Goal: Task Accomplishment & Management: Use online tool/utility

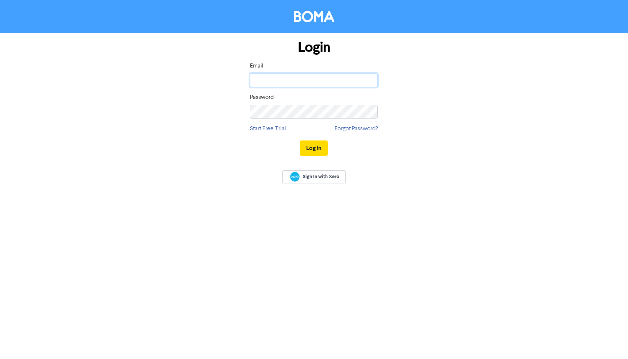
type input "scott@peatpartners.com.au"
click at [314, 148] on button "Log In" at bounding box center [314, 148] width 28 height 15
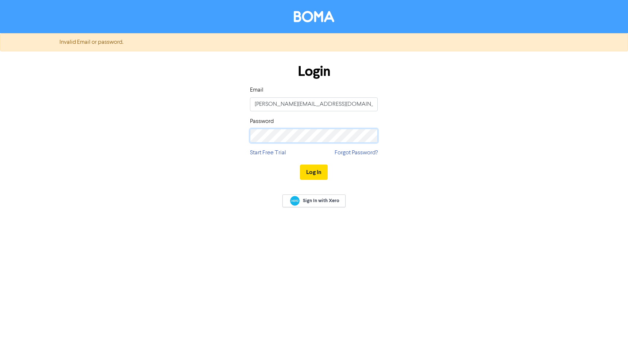
click at [314, 172] on button "Log In" at bounding box center [314, 172] width 28 height 15
click at [220, 145] on div "Login Email scott@peatpartners.com.au Password Start Free Trial Forgot Password…" at bounding box center [314, 122] width 416 height 130
click at [314, 172] on button "Log In" at bounding box center [314, 172] width 28 height 15
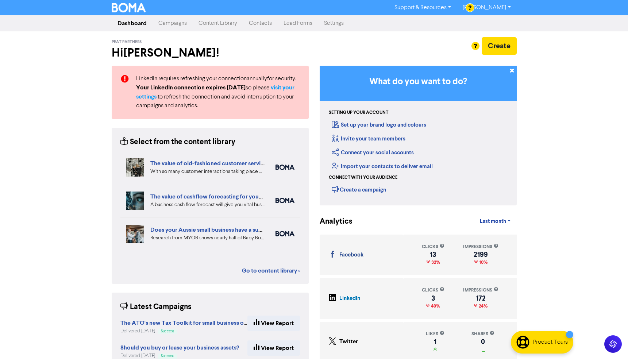
click at [147, 98] on strong "visit your settings" at bounding box center [215, 92] width 158 height 16
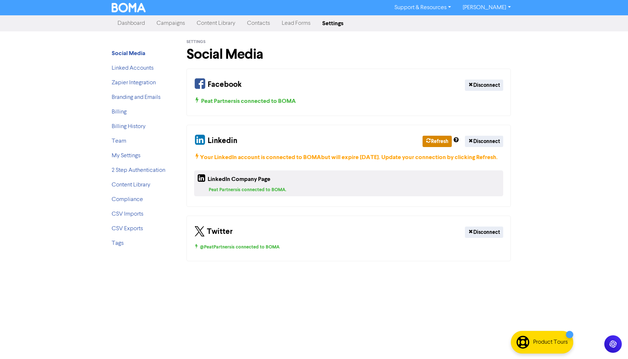
click at [437, 141] on button "Refresh" at bounding box center [437, 141] width 29 height 11
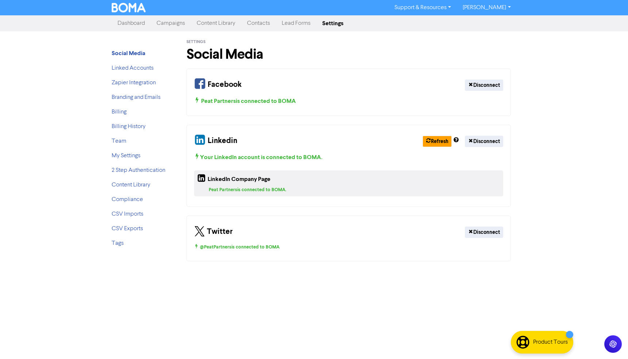
click at [174, 22] on link "Campaigns" at bounding box center [171, 23] width 40 height 15
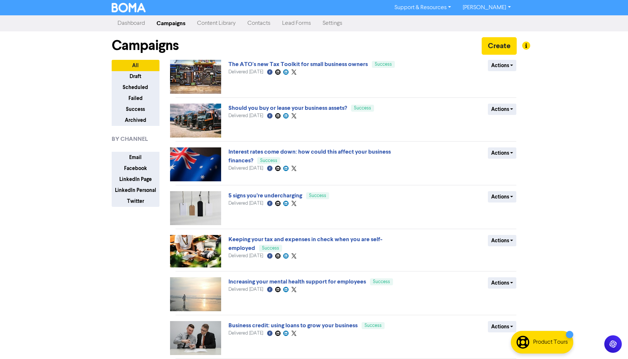
click at [214, 23] on link "Content Library" at bounding box center [216, 23] width 50 height 15
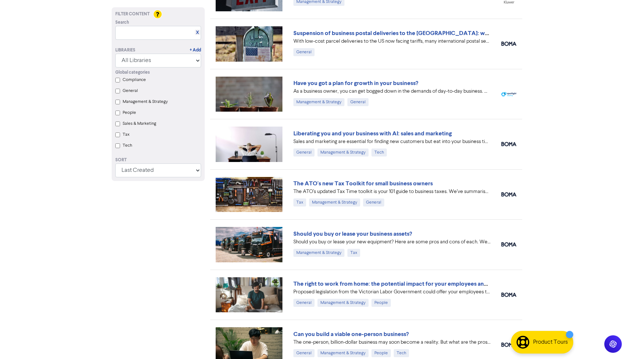
scroll to position [584, 0]
click at [403, 134] on link "Liberating you and your business with AI: sales and marketing" at bounding box center [372, 133] width 158 height 7
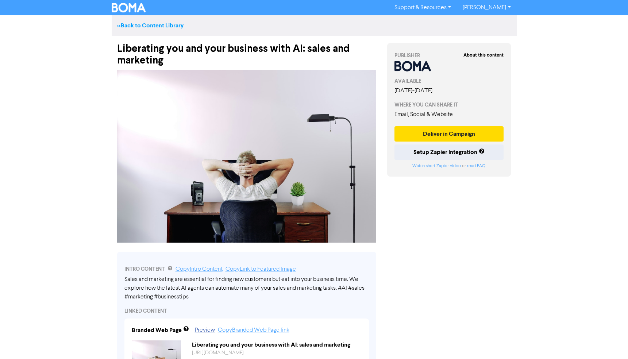
click at [142, 24] on link "<< Back to Content Library" at bounding box center [150, 25] width 66 height 7
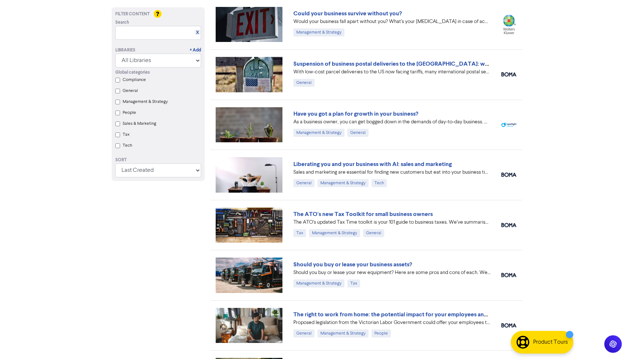
scroll to position [554, 0]
click at [378, 113] on link "Have you got a plan for growth in your business?" at bounding box center [355, 113] width 125 height 7
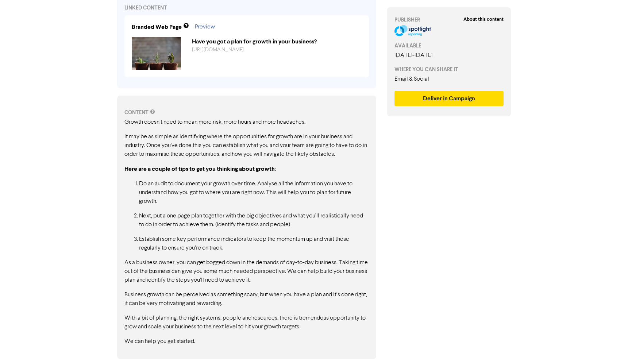
scroll to position [282, 0]
click at [449, 98] on button "Deliver in Campaign" at bounding box center [449, 98] width 109 height 15
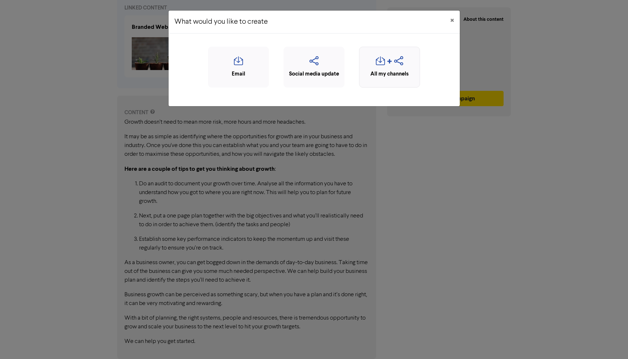
click at [387, 64] on icon "button" at bounding box center [389, 63] width 5 height 9
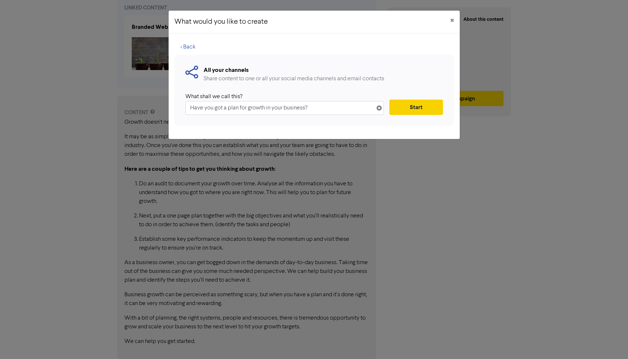
click at [415, 108] on button "Start" at bounding box center [415, 107] width 53 height 15
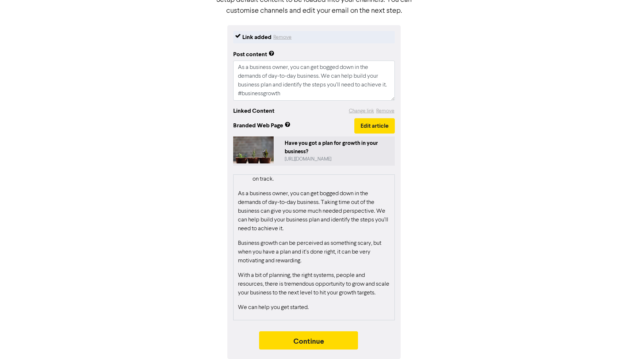
scroll to position [66, 0]
click at [308, 341] on button "Continue" at bounding box center [308, 341] width 99 height 18
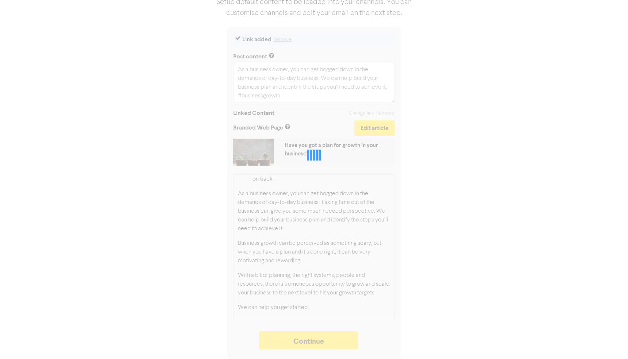
type textarea "x"
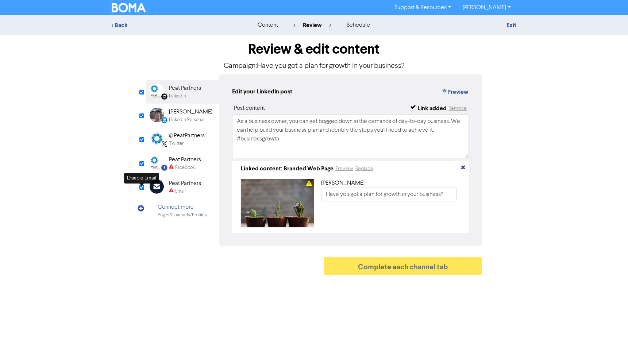
click at [142, 188] on input "checkbox" at bounding box center [141, 187] width 5 height 5
checkbox input "true"
type input "As a business owner, you can get bogged down in the demands of day-to-day busin…"
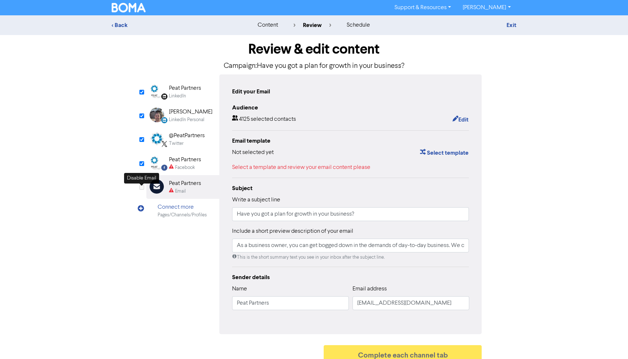
checkbox input "false"
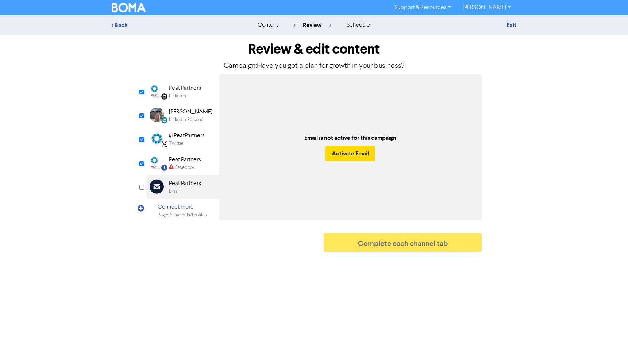
click at [181, 93] on div "LinkedIn" at bounding box center [177, 96] width 17 height 7
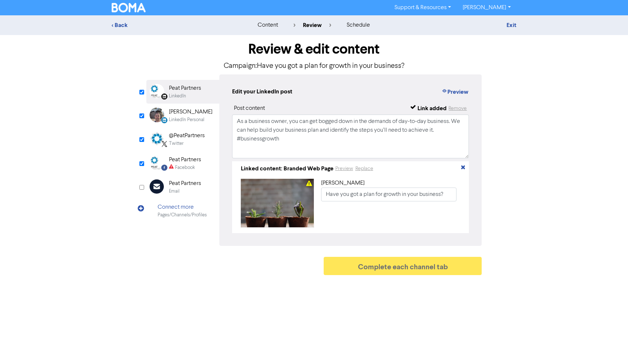
click at [183, 116] on div "[PERSON_NAME]" at bounding box center [190, 112] width 43 height 9
click at [183, 132] on div "@PeatPartners" at bounding box center [187, 135] width 36 height 9
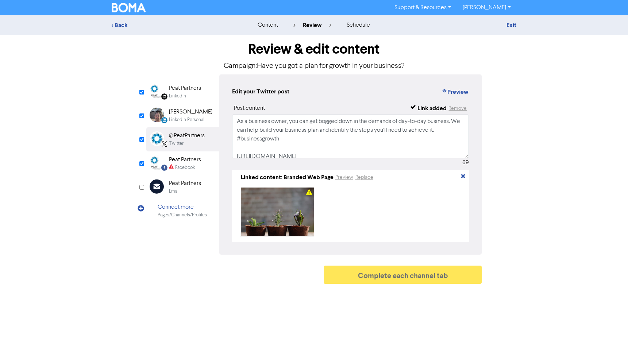
click at [182, 162] on div "Peat Partners" at bounding box center [185, 159] width 32 height 9
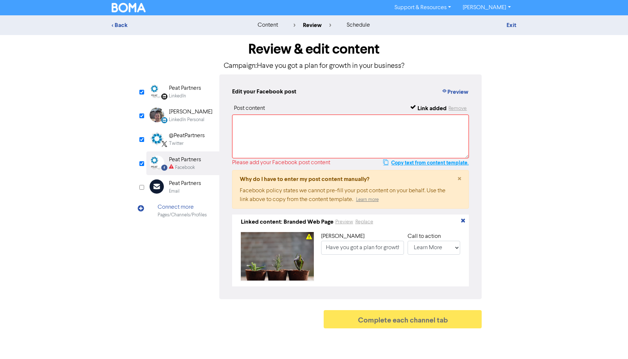
click at [393, 162] on button "Copy text from content template." at bounding box center [426, 162] width 86 height 9
click at [280, 126] on textarea at bounding box center [350, 137] width 237 height 44
paste textarea "As a business owner, you can get bogged down in the demands of day-to-day busin…"
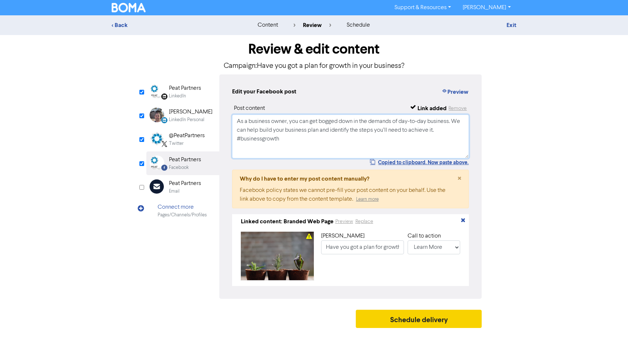
type textarea "As a business owner, you can get bogged down in the demands of day-to-day busin…"
click at [424, 323] on button "Schedule delivery" at bounding box center [419, 319] width 126 height 18
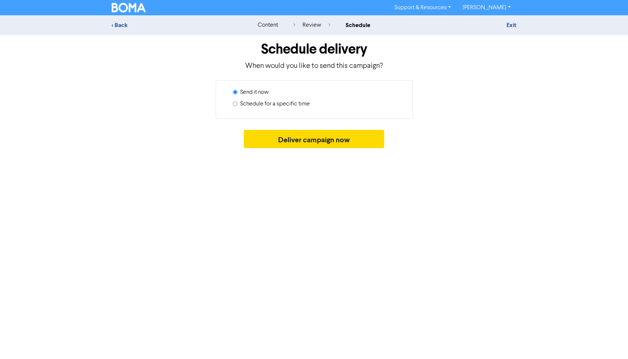
click at [263, 105] on label "Schedule for a specific time" at bounding box center [275, 104] width 70 height 9
click at [238, 105] on input "Schedule for a specific time" at bounding box center [235, 103] width 5 height 5
radio input "true"
radio input "false"
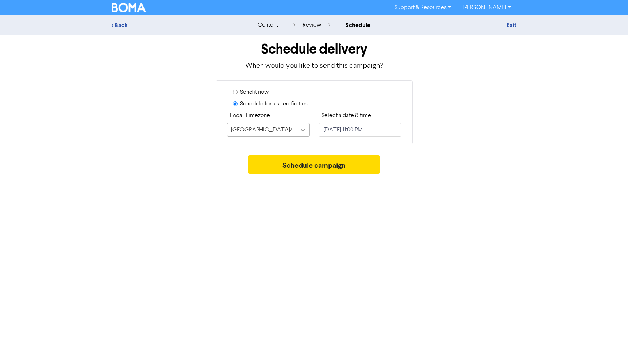
click at [303, 128] on icon at bounding box center [302, 129] width 7 height 7
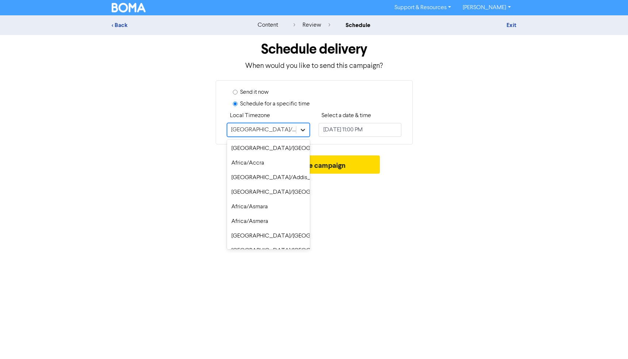
scroll to position [5226, 0]
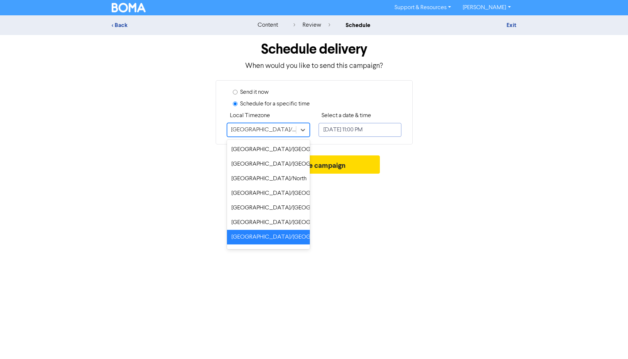
click at [335, 126] on input "[DATE] 11:00 PM" at bounding box center [360, 130] width 83 height 14
select select "9"
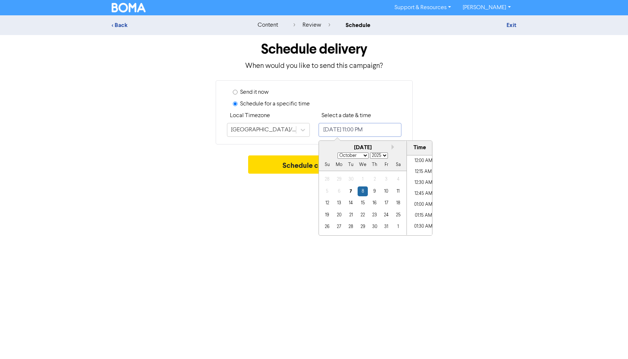
scroll to position [972, 0]
click at [363, 193] on div "8" at bounding box center [363, 192] width 10 height 10
click at [421, 164] on li "08:15 PM" at bounding box center [423, 164] width 33 height 11
type input "[DATE] 8:15 PM"
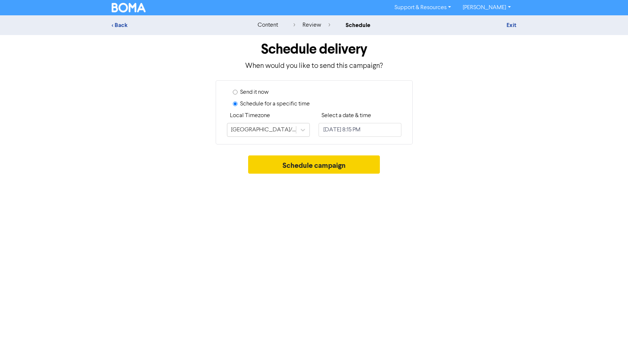
click at [290, 166] on button "Schedule campaign" at bounding box center [314, 164] width 132 height 18
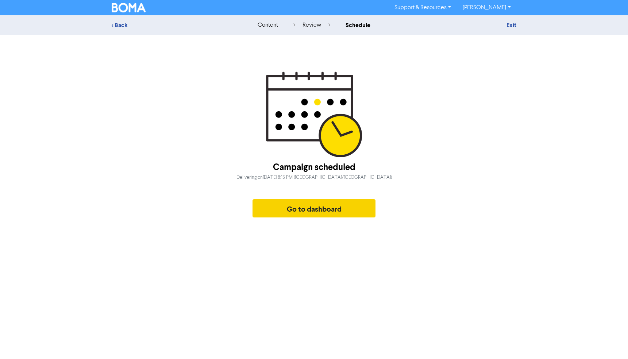
click at [309, 209] on button "Go to dashboard" at bounding box center [314, 208] width 123 height 18
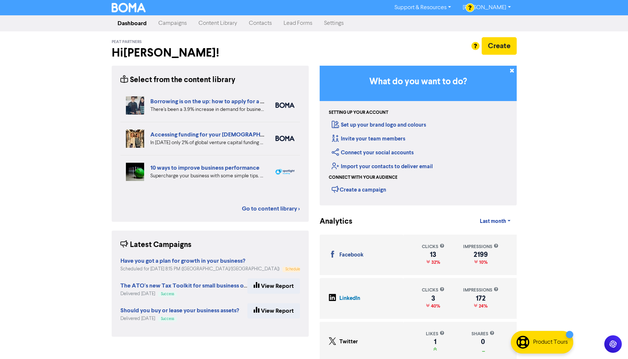
click at [212, 24] on link "Content Library" at bounding box center [218, 23] width 50 height 15
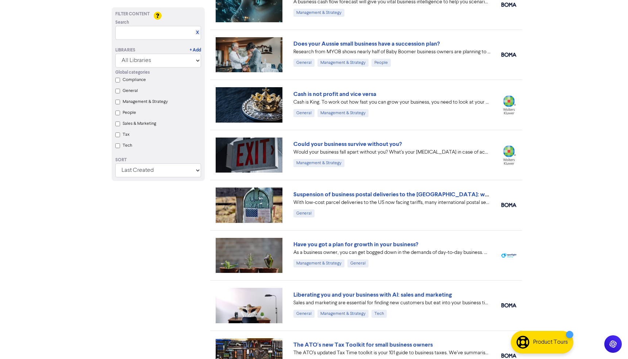
scroll to position [424, 0]
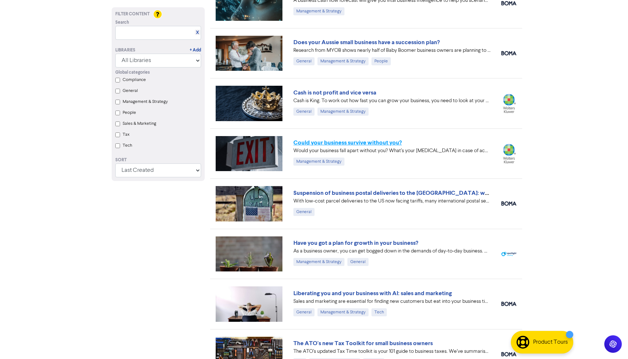
click at [359, 145] on link "Could your business survive without you?" at bounding box center [347, 142] width 108 height 7
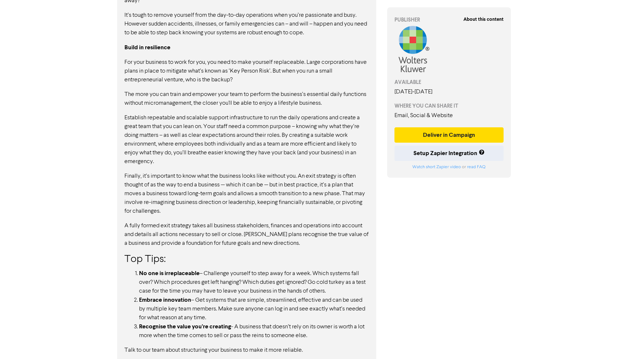
scroll to position [423, 0]
click at [439, 134] on button "Deliver in Campaign" at bounding box center [449, 134] width 109 height 15
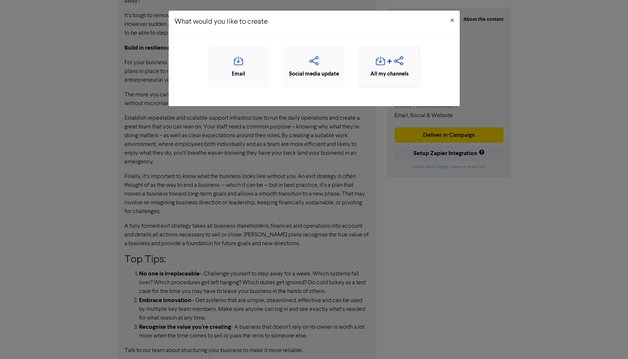
click at [386, 73] on div "All my channels" at bounding box center [389, 74] width 53 height 8
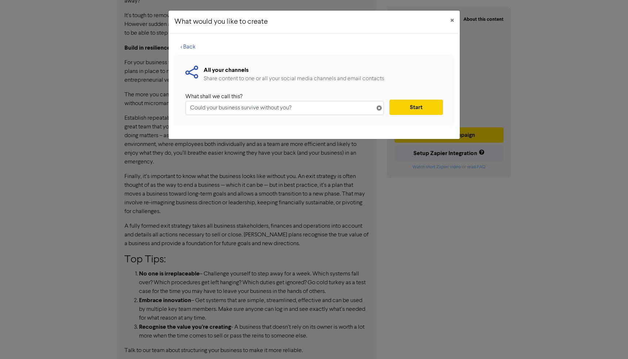
click at [410, 107] on button "Start" at bounding box center [415, 107] width 53 height 15
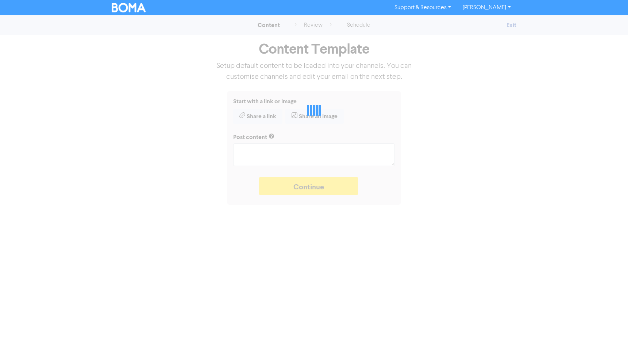
type textarea "x"
type textarea "Would your business fall apart without you? What’s your [MEDICAL_DATA] in case …"
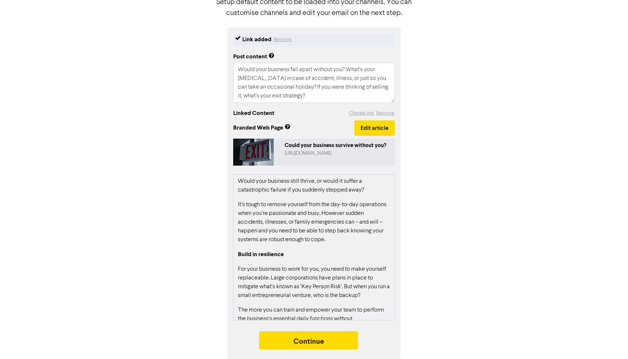
scroll to position [64, 0]
click at [304, 342] on button "Continue" at bounding box center [308, 340] width 99 height 18
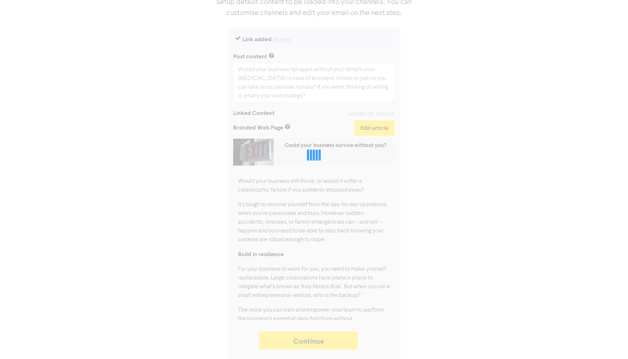
type textarea "x"
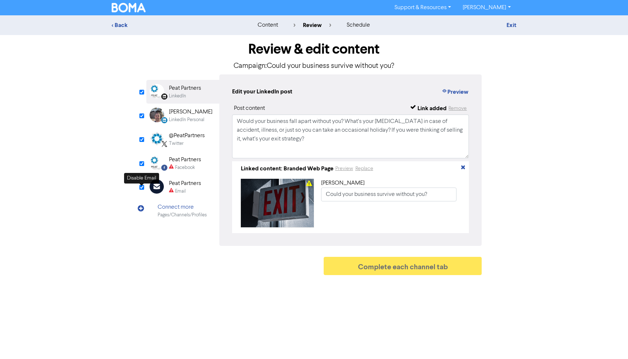
click at [139, 188] on input "checkbox" at bounding box center [141, 187] width 5 height 5
checkbox input "false"
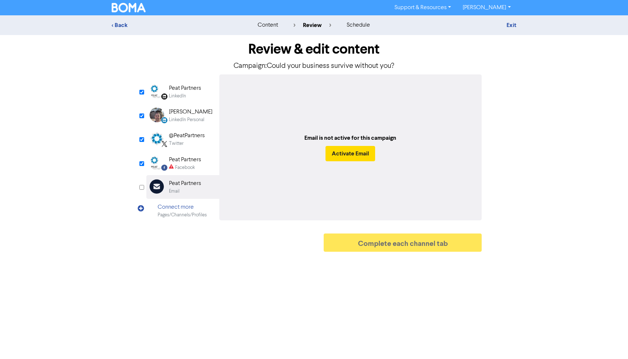
click at [187, 88] on div "Peat Partners" at bounding box center [185, 88] width 32 height 9
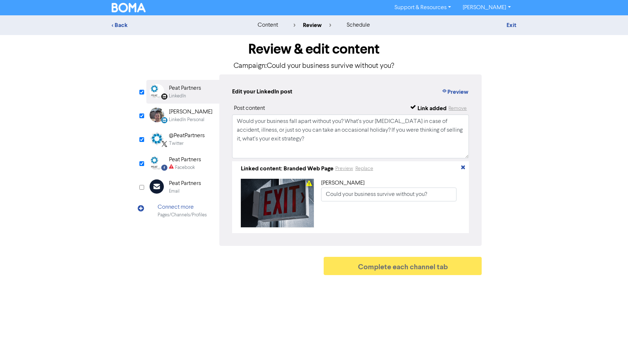
click at [188, 111] on div "[PERSON_NAME]" at bounding box center [190, 112] width 43 height 9
click at [188, 143] on div "Twitter" at bounding box center [187, 143] width 36 height 7
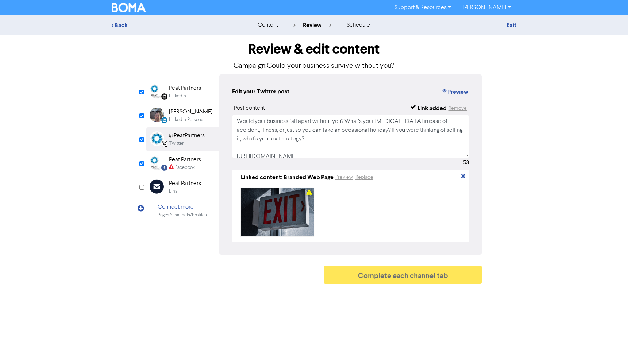
click at [188, 160] on div "Peat Partners" at bounding box center [185, 159] width 32 height 9
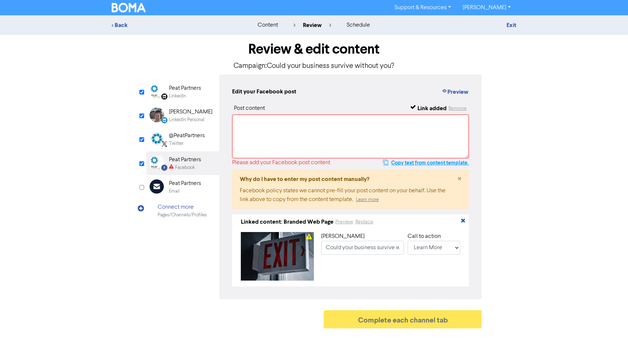
click at [400, 164] on button "Copy text from content template." at bounding box center [426, 162] width 86 height 9
click at [306, 135] on textarea at bounding box center [350, 137] width 237 height 44
paste textarea "Would your business fall apart without you? What’s your [MEDICAL_DATA] in case …"
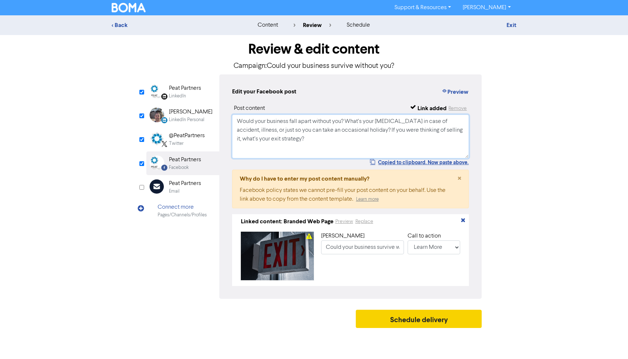
type textarea "Would your business fall apart without you? What’s your [MEDICAL_DATA] in case …"
click at [410, 324] on button "Schedule delivery" at bounding box center [419, 319] width 126 height 18
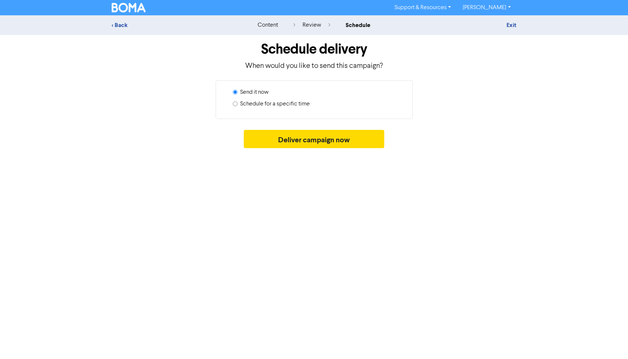
click at [254, 105] on label "Schedule for a specific time" at bounding box center [275, 104] width 70 height 9
click at [238, 105] on input "Schedule for a specific time" at bounding box center [235, 103] width 5 height 5
radio input "true"
radio input "false"
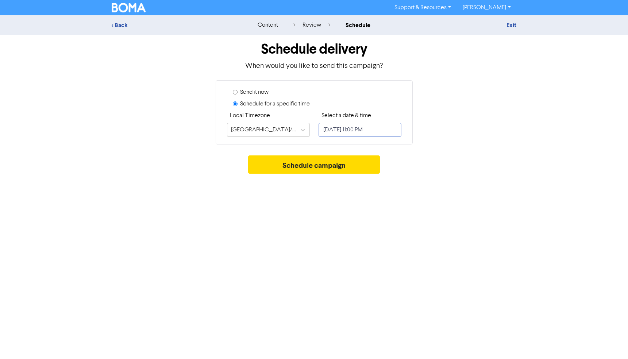
select select "9"
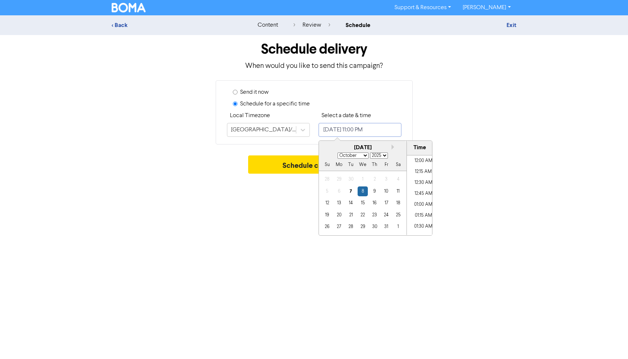
click at [335, 131] on input "[DATE] 11:00 PM" at bounding box center [360, 130] width 83 height 14
click at [398, 192] on div "11" at bounding box center [398, 192] width 10 height 10
click at [422, 169] on li "11:30 AM" at bounding box center [423, 170] width 33 height 11
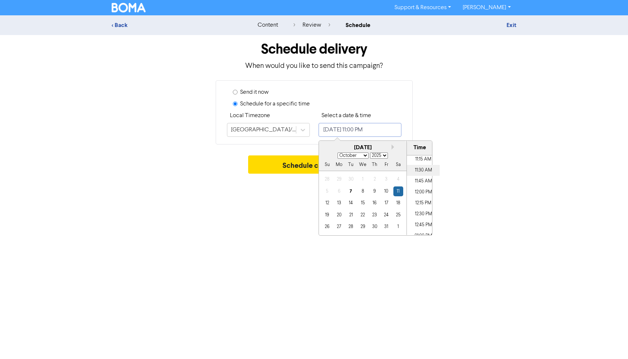
type input "[DATE] 11:30 AM"
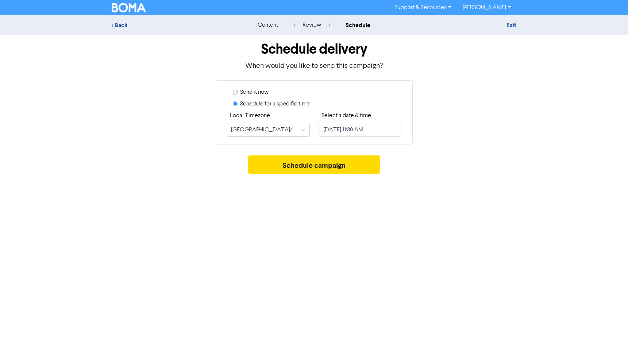
click at [296, 192] on div "Support & Resources Video Tutorials FAQ & Guides Marketing Education [PERSON_NA…" at bounding box center [314, 179] width 628 height 359
click at [304, 166] on button "Schedule campaign" at bounding box center [314, 164] width 132 height 18
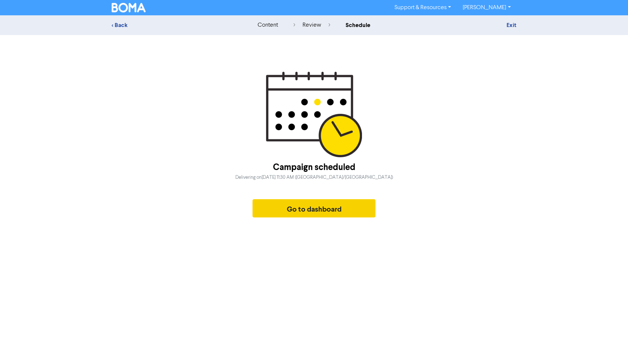
click at [301, 207] on button "Go to dashboard" at bounding box center [314, 208] width 123 height 18
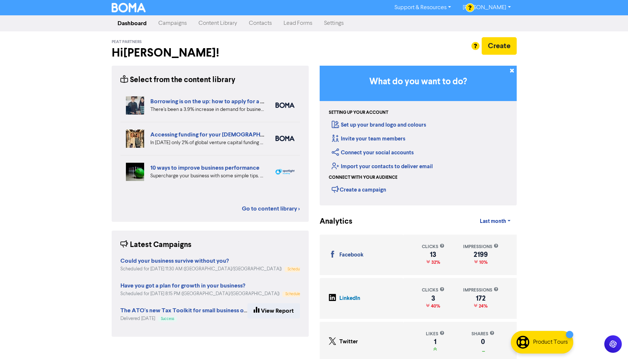
click at [210, 21] on link "Content Library" at bounding box center [218, 23] width 50 height 15
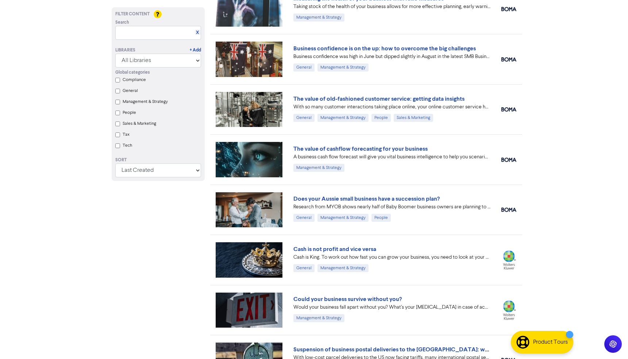
scroll to position [268, 0]
click at [332, 250] on link "Cash is not profit and vice versa" at bounding box center [334, 248] width 83 height 7
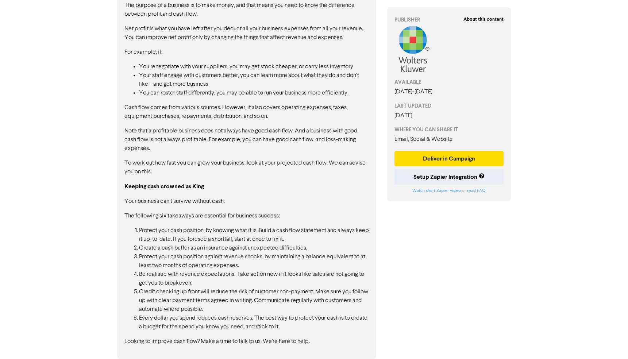
scroll to position [401, 0]
click at [435, 153] on button "Deliver in Campaign" at bounding box center [449, 158] width 109 height 15
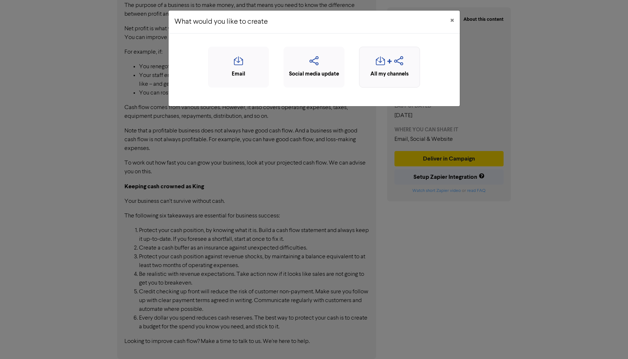
click at [393, 59] on div "button" at bounding box center [389, 63] width 53 height 14
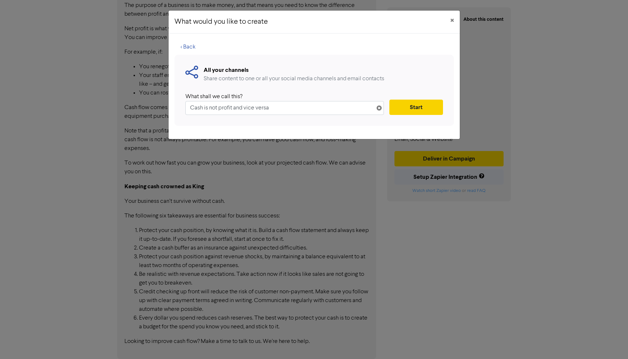
click at [407, 108] on button "Start" at bounding box center [415, 107] width 53 height 15
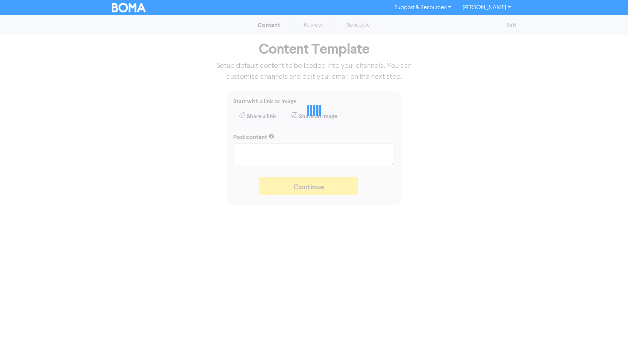
type textarea "x"
type textarea "Cash is King. To work out how fast you can grow your business, you need to look…"
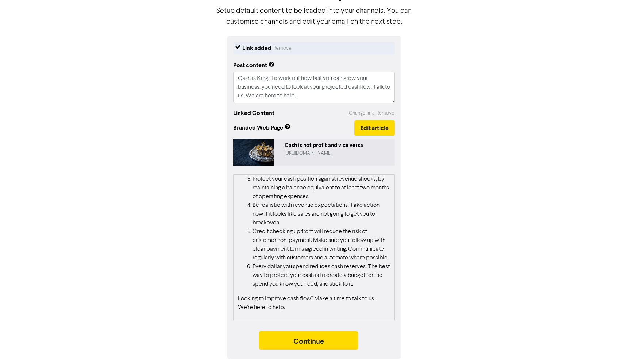
scroll to position [55, 0]
click at [318, 341] on button "Continue" at bounding box center [308, 340] width 99 height 18
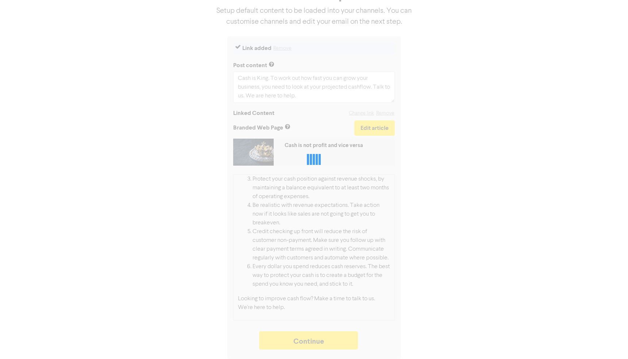
type textarea "x"
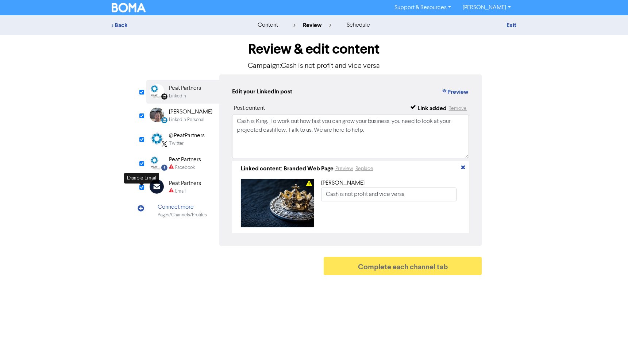
click at [142, 189] on input "checkbox" at bounding box center [141, 187] width 5 height 5
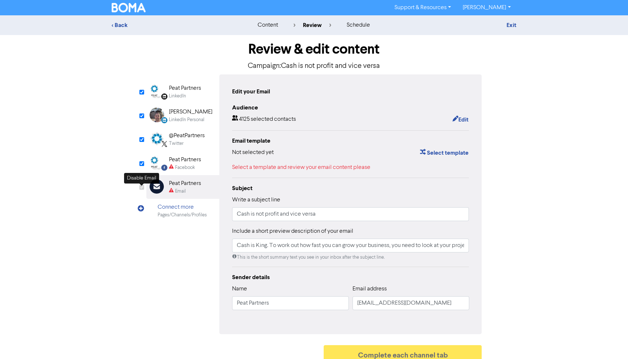
checkbox input "false"
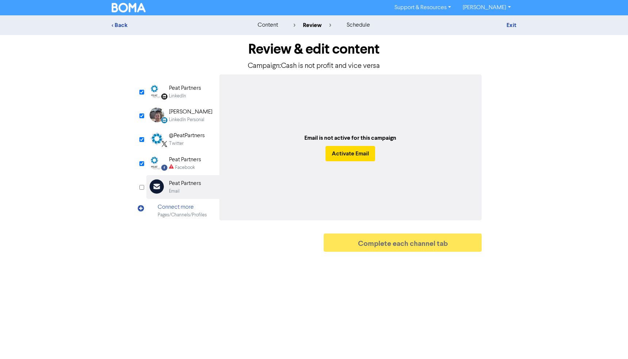
click at [185, 94] on div "LinkedIn" at bounding box center [177, 96] width 17 height 7
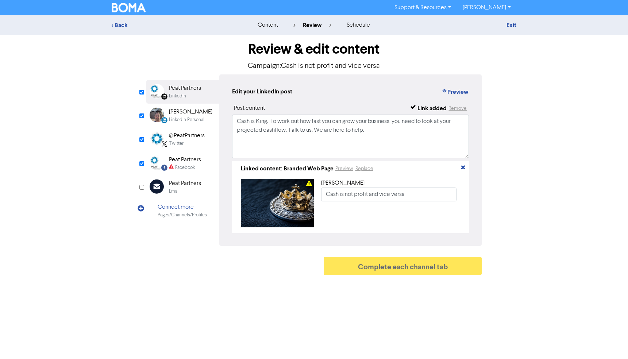
click at [185, 119] on div "LinkedIn Personal" at bounding box center [186, 119] width 35 height 7
click at [186, 146] on div "Twitter" at bounding box center [187, 143] width 36 height 7
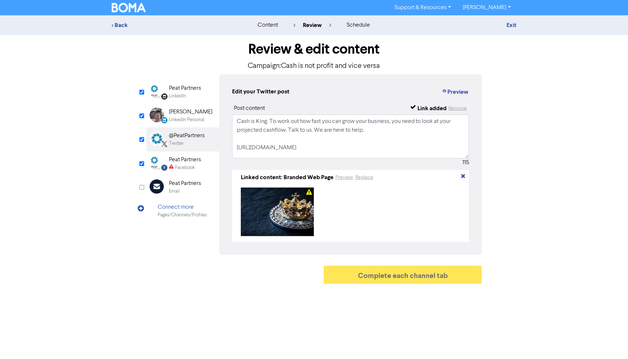
click at [186, 165] on div "Facebook" at bounding box center [185, 167] width 20 height 7
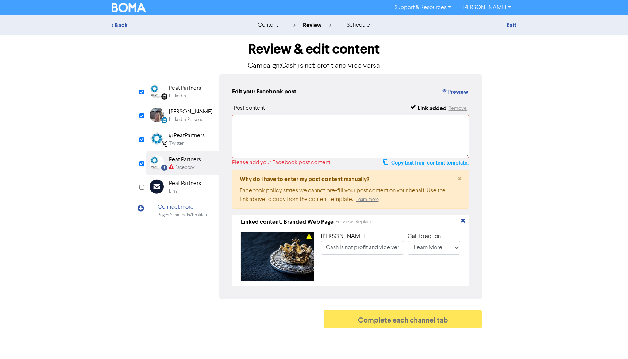
click at [400, 163] on button "Copy text from content template." at bounding box center [426, 162] width 86 height 9
click at [295, 139] on textarea at bounding box center [350, 137] width 237 height 44
paste textarea "Cash is King. To work out how fast you can grow your business, you need to look…"
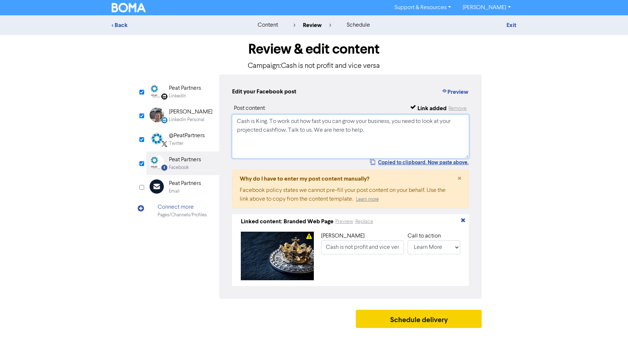
type textarea "Cash is King. To work out how fast you can grow your business, you need to look…"
click at [414, 319] on button "Schedule delivery" at bounding box center [419, 319] width 126 height 18
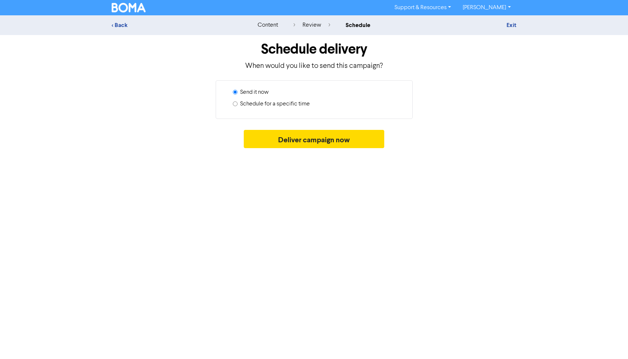
click at [264, 103] on label "Schedule for a specific time" at bounding box center [275, 104] width 70 height 9
click at [238, 103] on input "Schedule for a specific time" at bounding box center [235, 103] width 5 height 5
radio input "true"
radio input "false"
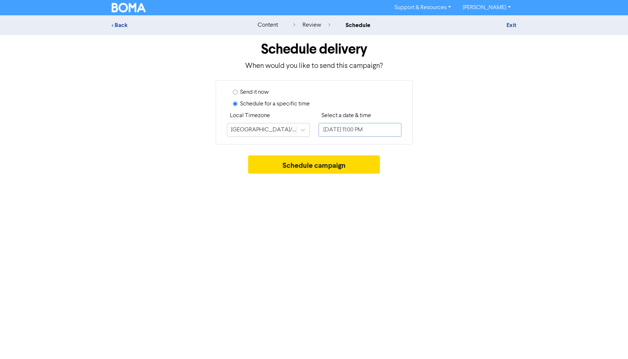
click at [345, 131] on input "[DATE] 11:00 PM" at bounding box center [360, 130] width 83 height 14
select select "9"
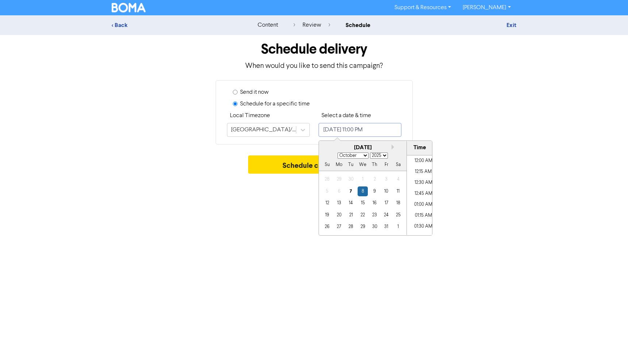
scroll to position [972, 0]
click at [328, 201] on div "12" at bounding box center [327, 203] width 10 height 10
click at [421, 209] on li "01:00 PM" at bounding box center [423, 209] width 33 height 11
type input "[DATE] 1:00 PM"
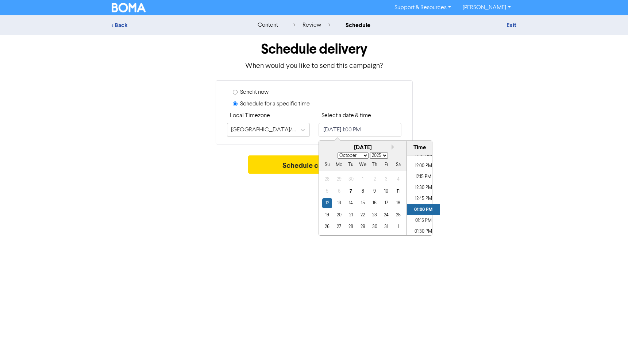
click at [286, 200] on div "Support & Resources Video Tutorials FAQ & Guides Marketing Education [PERSON_NA…" at bounding box center [314, 179] width 628 height 359
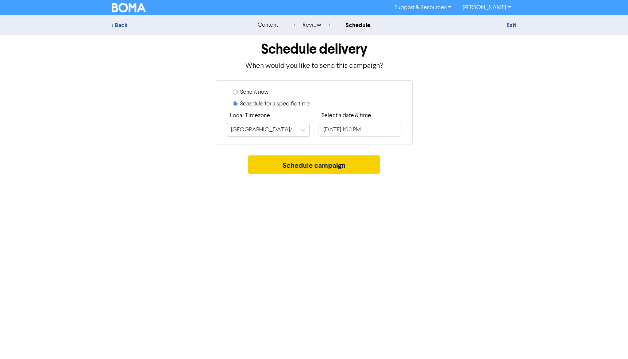
click at [320, 170] on button "Schedule campaign" at bounding box center [314, 164] width 132 height 18
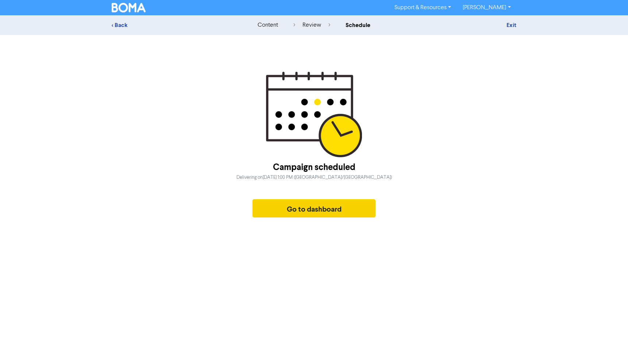
click at [301, 214] on button "Go to dashboard" at bounding box center [314, 208] width 123 height 18
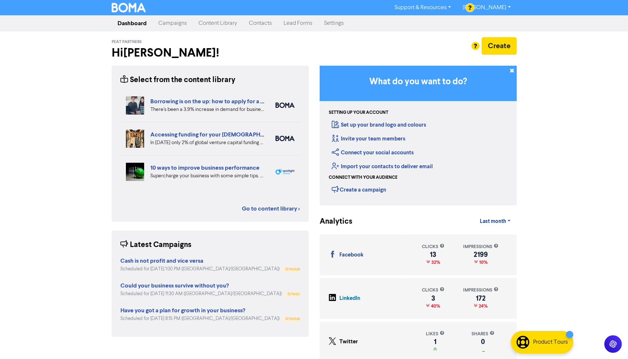
click at [217, 23] on link "Content Library" at bounding box center [218, 23] width 50 height 15
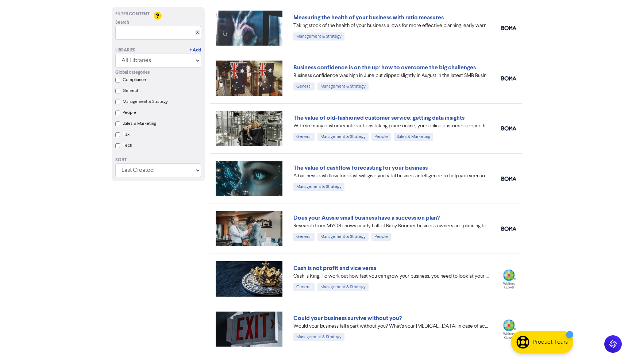
scroll to position [251, 0]
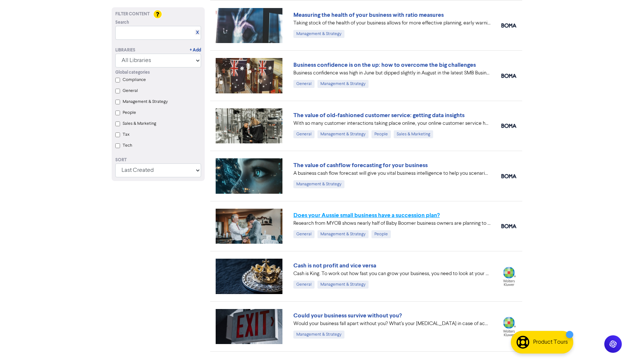
click at [361, 216] on link "Does your Aussie small business have a succession plan?" at bounding box center [366, 215] width 146 height 7
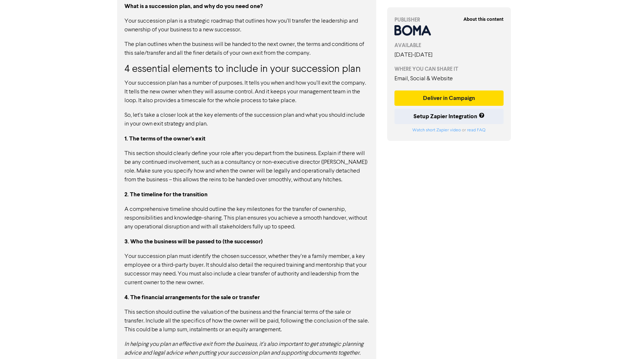
scroll to position [490, 0]
click at [445, 99] on button "Deliver in Campaign" at bounding box center [449, 98] width 109 height 15
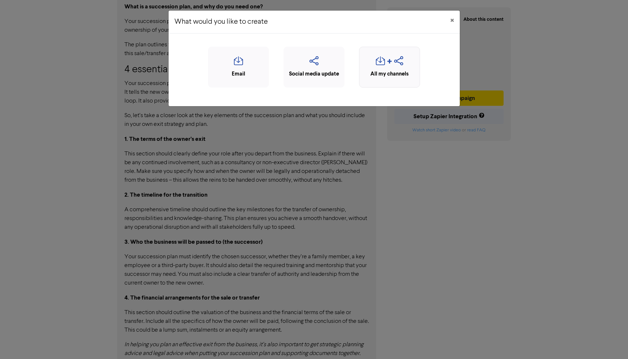
click at [387, 60] on icon "button" at bounding box center [389, 63] width 5 height 9
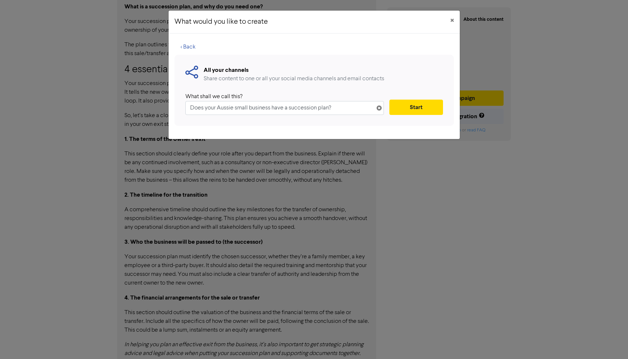
click at [404, 115] on div "All your channels Share content to one or all your social media channels and em…" at bounding box center [314, 90] width 280 height 71
click at [411, 108] on button "Start" at bounding box center [415, 107] width 53 height 15
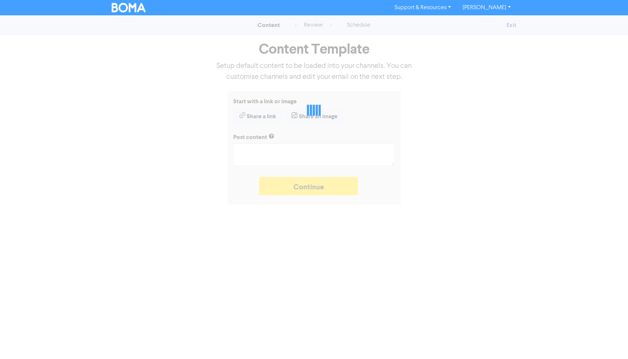
type textarea "x"
type textarea "Research from MYOB shows nearly half of Baby Boomer business owners are plannin…"
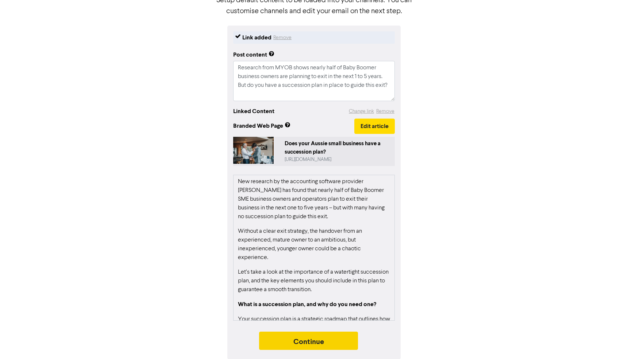
click at [305, 339] on button "Continue" at bounding box center [308, 341] width 99 height 18
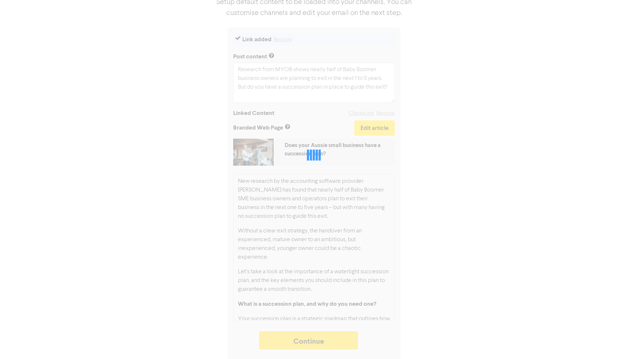
scroll to position [64, 0]
type textarea "x"
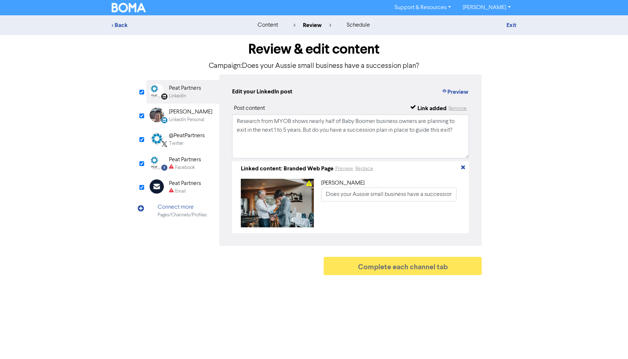
click at [141, 191] on div "Review & edit content Campaign: Does your Aussie small business have a successi…" at bounding box center [314, 157] width 347 height 244
click at [141, 189] on input "checkbox" at bounding box center [141, 187] width 5 height 5
checkbox input "true"
type input "Research from MYOB shows nearly half of Baby Boomer business owners are plannin…"
checkbox input "false"
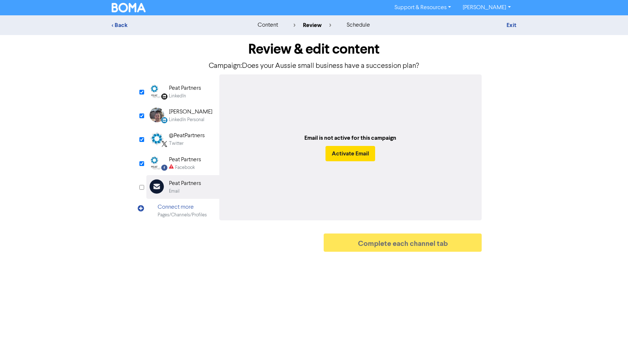
click at [181, 91] on div "Peat Partners" at bounding box center [185, 88] width 32 height 9
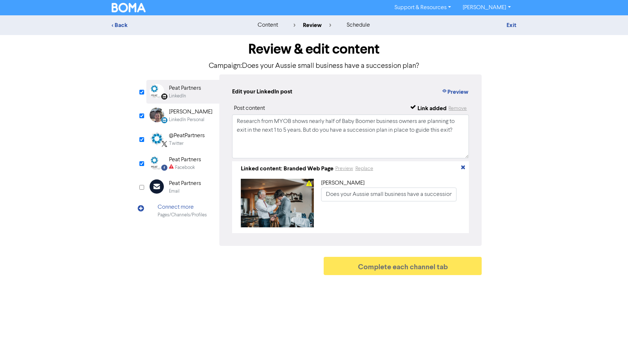
click at [179, 124] on div "LinkedIn Personal Created with Sketch. [PERSON_NAME] LinkedIn Personal" at bounding box center [182, 116] width 73 height 24
click at [180, 139] on div "@PeatPartners" at bounding box center [187, 135] width 36 height 9
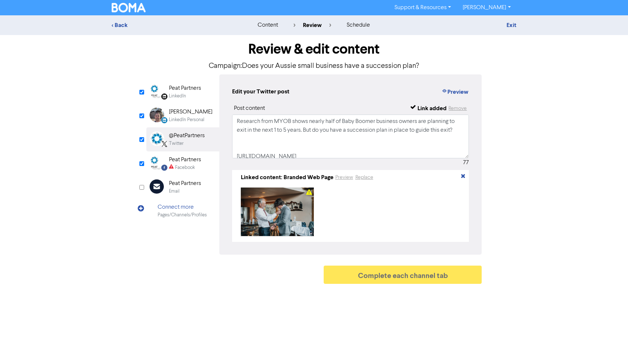
click at [181, 166] on div "Facebook" at bounding box center [185, 167] width 20 height 7
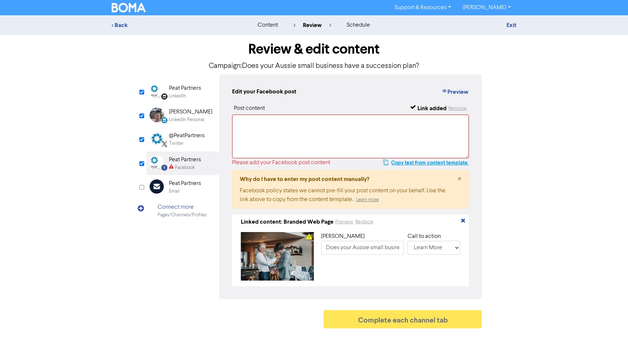
click at [393, 162] on button "Copy text from content template." at bounding box center [426, 162] width 86 height 9
click at [299, 127] on textarea at bounding box center [350, 137] width 237 height 44
paste textarea "Research from MYOB shows nearly half of Baby Boomer business owners are plannin…"
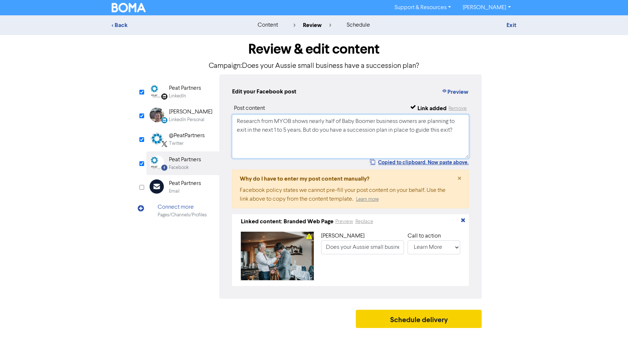
type textarea "Research from MYOB shows nearly half of Baby Boomer business owners are plannin…"
click at [419, 321] on button "Schedule delivery" at bounding box center [419, 319] width 126 height 18
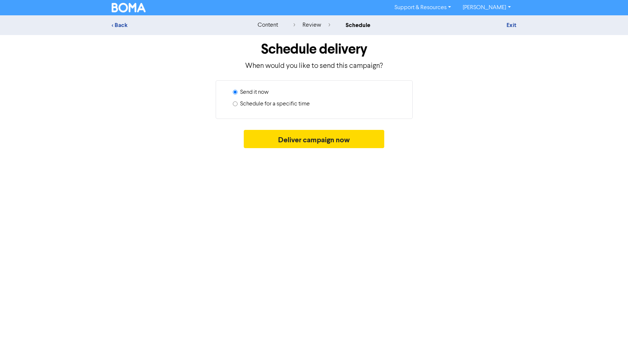
click at [299, 105] on label "Schedule for a specific time" at bounding box center [275, 104] width 70 height 9
click at [238, 105] on input "Schedule for a specific time" at bounding box center [235, 103] width 5 height 5
radio input "true"
radio input "false"
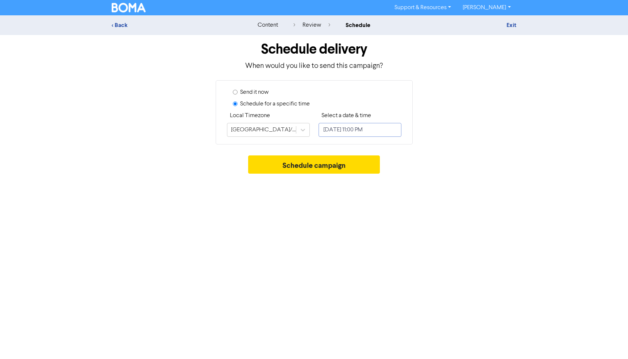
select select "9"
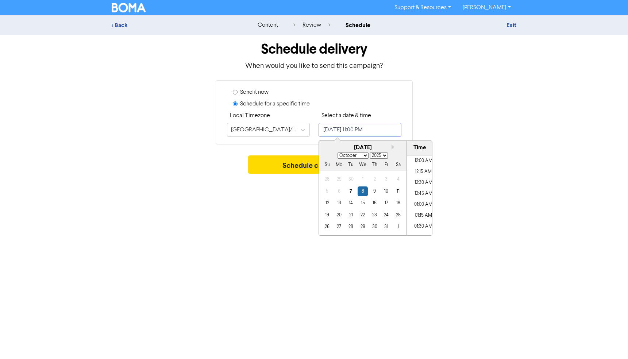
click at [353, 132] on input "[DATE] 11:00 PM" at bounding box center [360, 130] width 83 height 14
click at [351, 203] on div "14" at bounding box center [351, 203] width 10 height 10
click at [421, 177] on li "07:30 PM" at bounding box center [423, 179] width 33 height 11
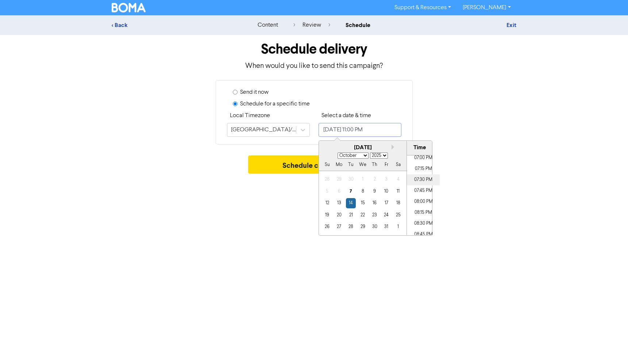
type input "[DATE] 7:30 PM"
click at [276, 203] on div "Support & Resources Video Tutorials FAQ & Guides Marketing Education [PERSON_NA…" at bounding box center [314, 179] width 628 height 359
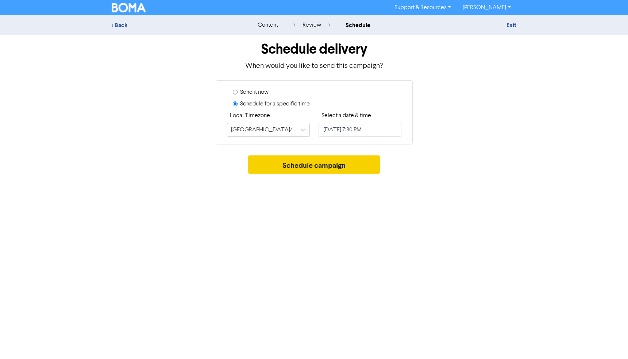
click at [308, 167] on button "Schedule campaign" at bounding box center [314, 164] width 132 height 18
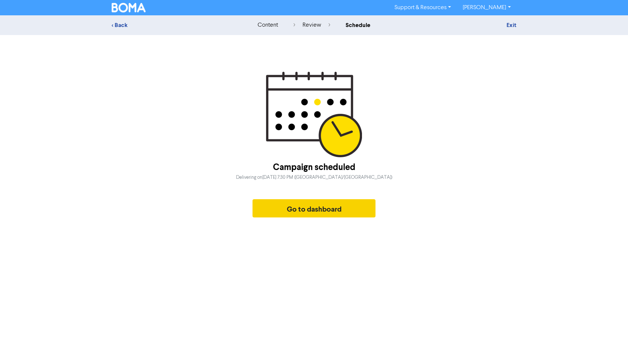
click at [316, 212] on button "Go to dashboard" at bounding box center [314, 208] width 123 height 18
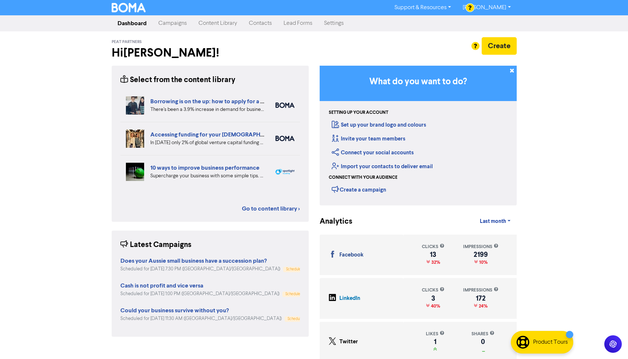
click at [216, 22] on link "Content Library" at bounding box center [218, 23] width 50 height 15
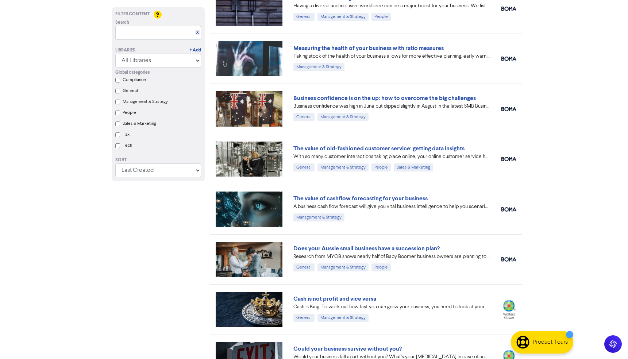
scroll to position [219, 0]
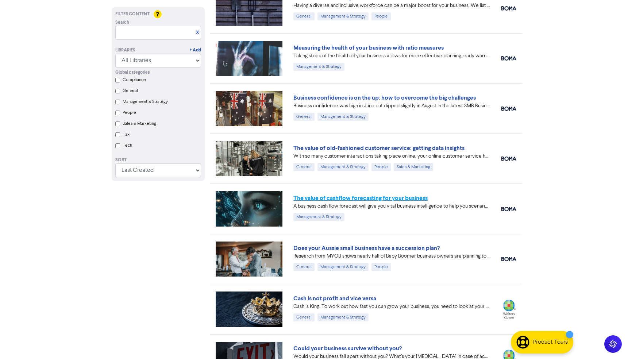
click at [376, 199] on link "The value of cashflow forecasting for your business" at bounding box center [360, 198] width 134 height 7
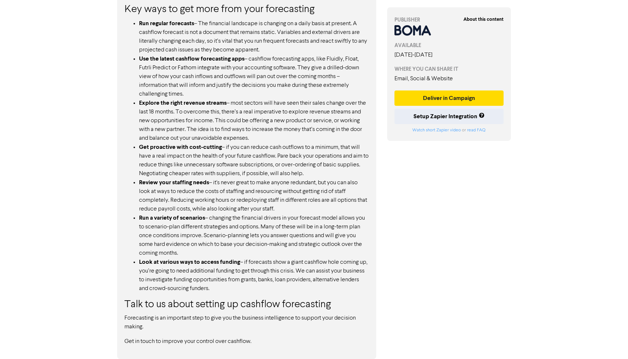
scroll to position [515, 0]
click at [448, 99] on button "Deliver in Campaign" at bounding box center [449, 98] width 109 height 15
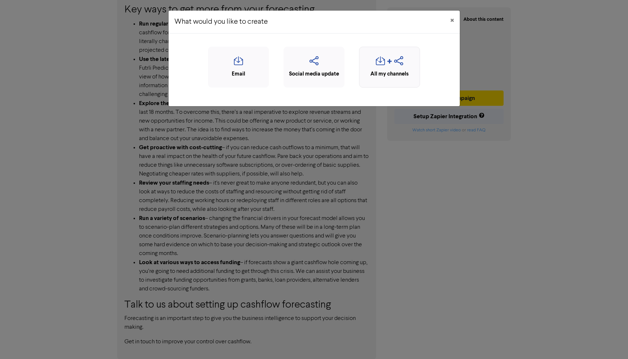
click at [385, 66] on div "button" at bounding box center [389, 63] width 53 height 14
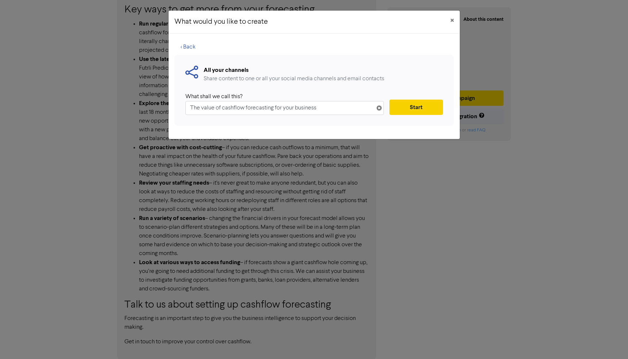
click at [423, 111] on button "Start" at bounding box center [415, 107] width 53 height 15
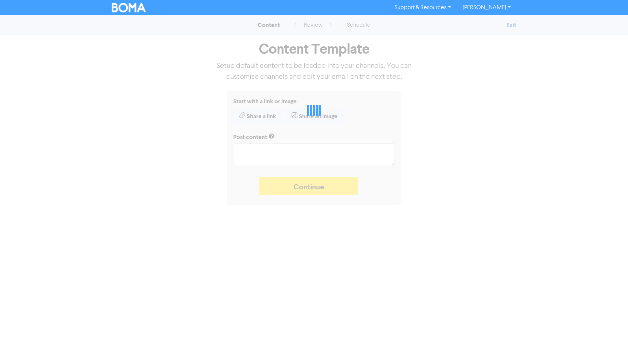
type textarea "x"
type textarea "A business cash flow forecast will give you vital business intelligence to help…"
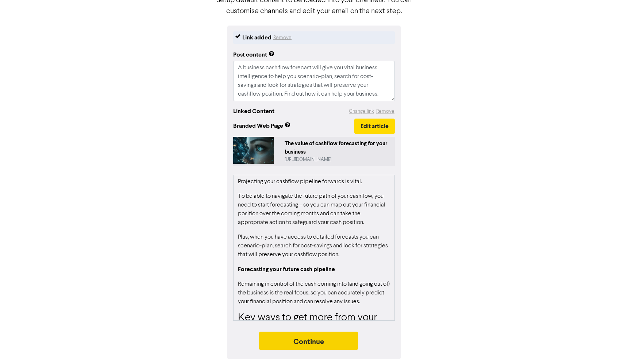
click at [305, 342] on button "Continue" at bounding box center [308, 341] width 99 height 18
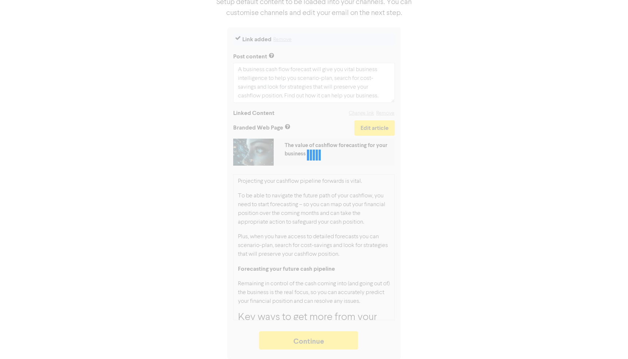
type textarea "x"
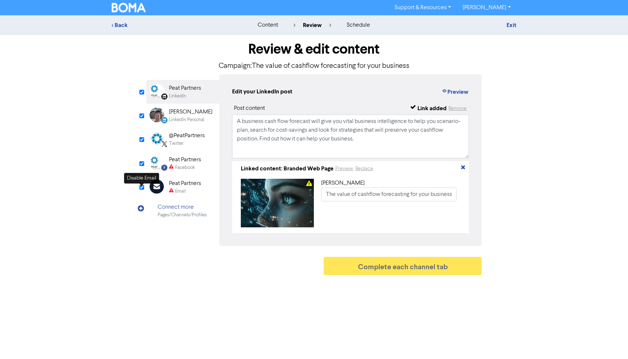
click at [142, 187] on input "checkbox" at bounding box center [141, 187] width 5 height 5
checkbox input "false"
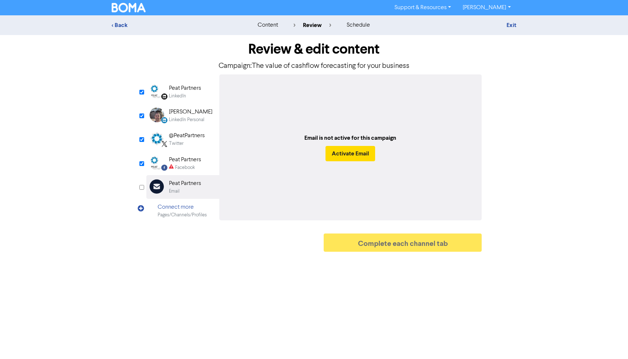
click at [183, 94] on div "LinkedIn" at bounding box center [177, 96] width 17 height 7
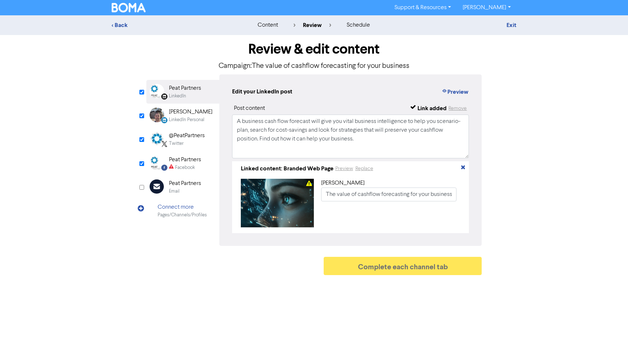
click at [184, 116] on div "[PERSON_NAME]" at bounding box center [190, 112] width 43 height 9
click at [182, 142] on div "Twitter" at bounding box center [176, 143] width 15 height 7
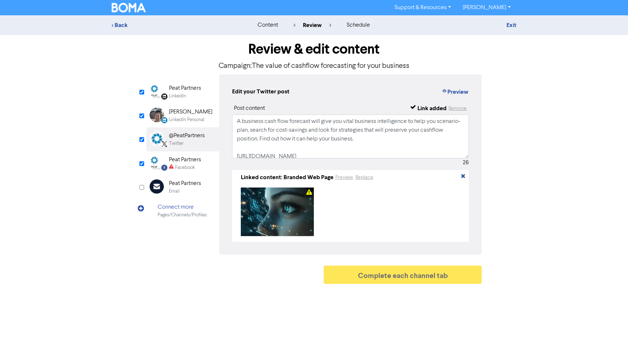
click at [185, 165] on div "Facebook" at bounding box center [185, 167] width 20 height 7
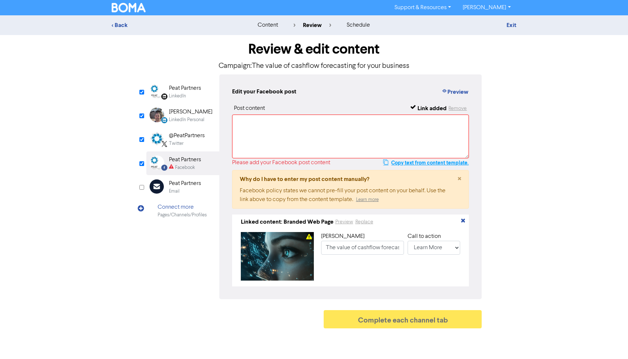
click at [418, 164] on button "Copy text from content template." at bounding box center [426, 162] width 86 height 9
click at [353, 140] on textarea at bounding box center [350, 137] width 237 height 44
paste textarea "A business cash flow forecast will give you vital business intelligence to help…"
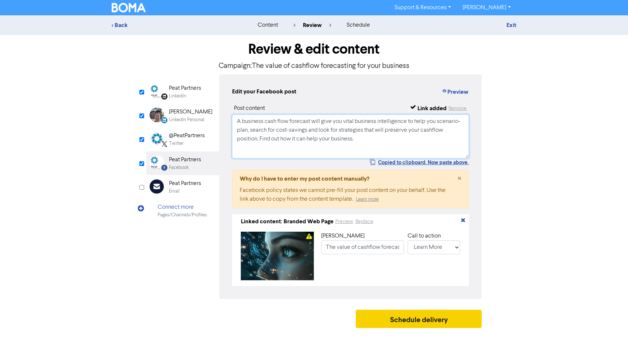
type textarea "A business cash flow forecast will give you vital business intelligence to help…"
click at [418, 319] on button "Schedule delivery" at bounding box center [419, 319] width 126 height 18
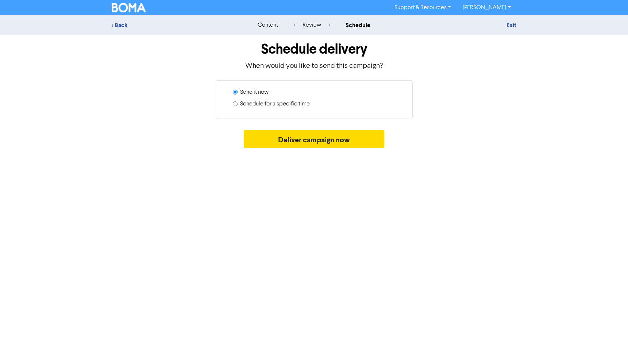
click at [300, 105] on label "Schedule for a specific time" at bounding box center [275, 104] width 70 height 9
click at [238, 105] on input "Schedule for a specific time" at bounding box center [235, 103] width 5 height 5
radio input "true"
radio input "false"
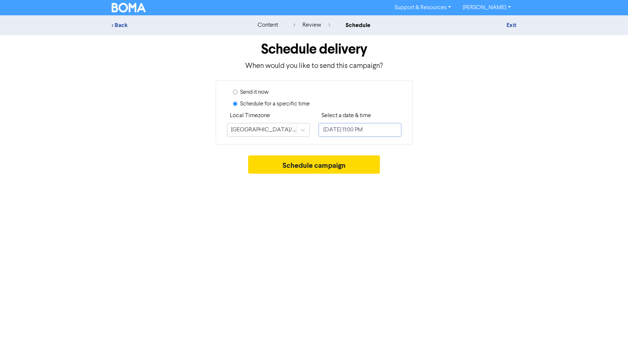
click at [352, 125] on input "[DATE] 11:00 PM" at bounding box center [360, 130] width 83 height 14
select select "9"
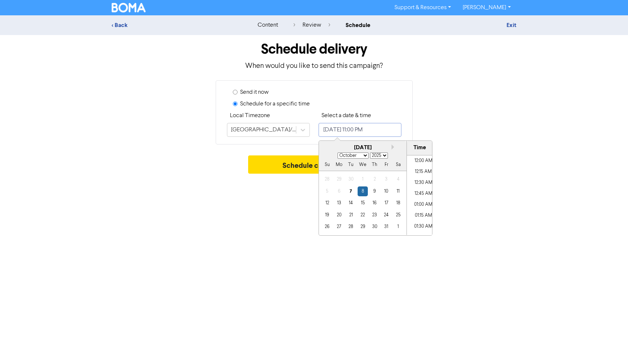
scroll to position [972, 0]
click at [377, 202] on div "16" at bounding box center [374, 203] width 10 height 10
click at [422, 203] on li "08:00 PM" at bounding box center [423, 203] width 33 height 11
type input "[DATE] 8:00 PM"
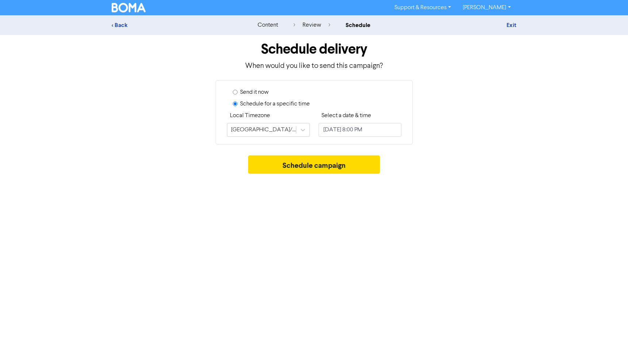
click at [288, 201] on div "Support & Resources Video Tutorials FAQ & Guides Marketing Education [PERSON_NA…" at bounding box center [314, 179] width 628 height 359
click at [312, 165] on button "Schedule campaign" at bounding box center [314, 164] width 132 height 18
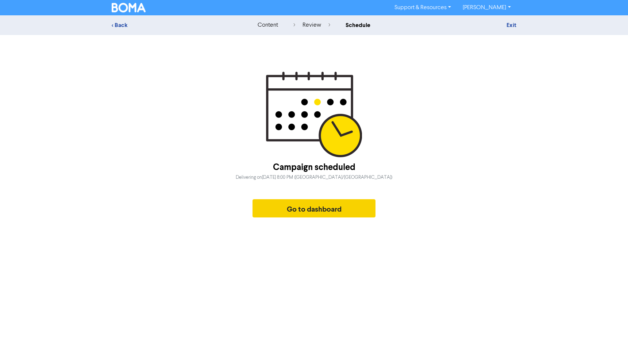
click at [312, 210] on button "Go to dashboard" at bounding box center [314, 208] width 123 height 18
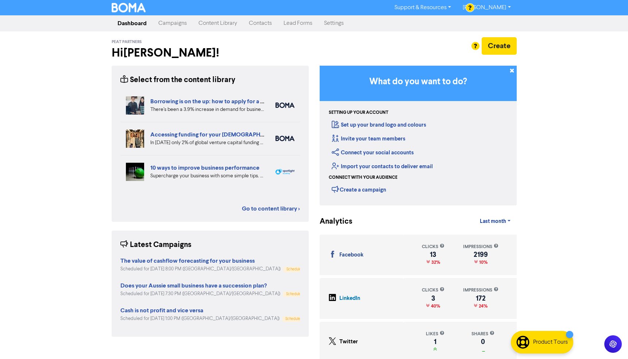
click at [210, 25] on link "Content Library" at bounding box center [218, 23] width 50 height 15
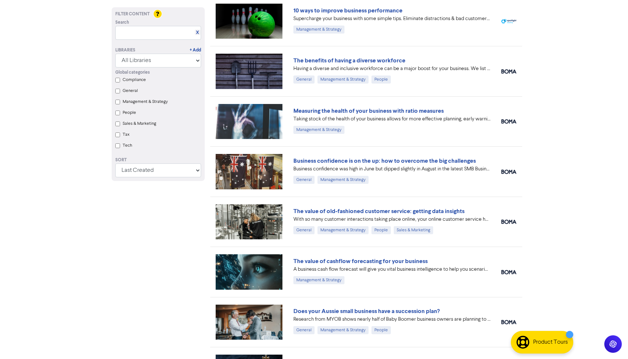
scroll to position [156, 0]
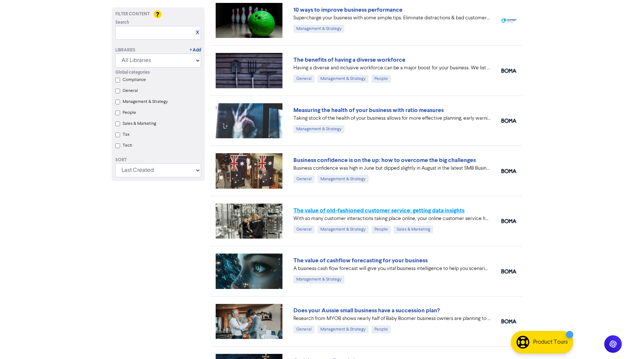
click at [373, 210] on link "The value of old-fashioned customer service: getting data insights" at bounding box center [378, 210] width 171 height 7
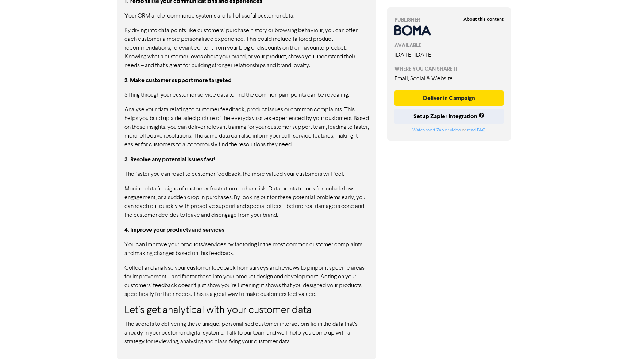
scroll to position [491, 0]
click at [441, 100] on button "Deliver in Campaign" at bounding box center [449, 98] width 109 height 15
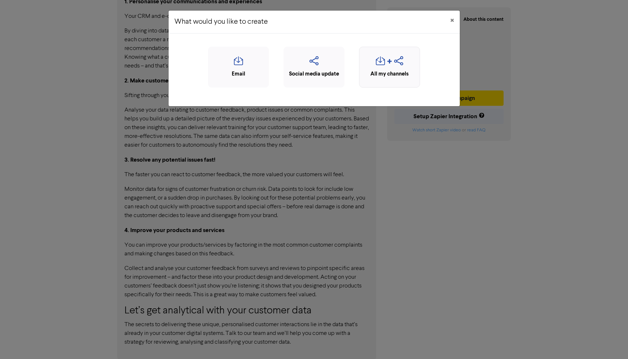
click at [384, 70] on div "All my channels" at bounding box center [389, 74] width 53 height 8
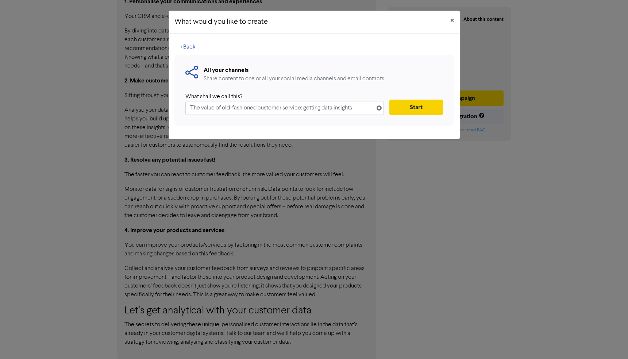
click at [408, 107] on button "Start" at bounding box center [415, 107] width 53 height 15
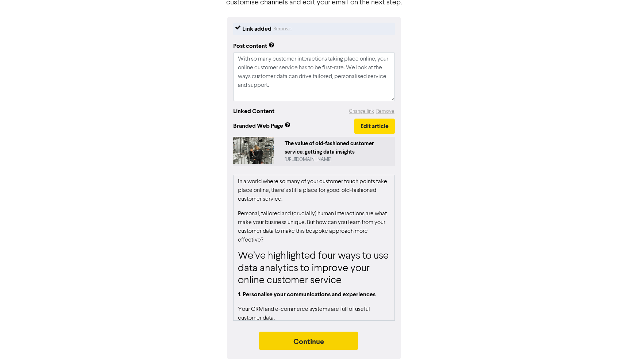
click at [305, 342] on button "Continue" at bounding box center [308, 341] width 99 height 18
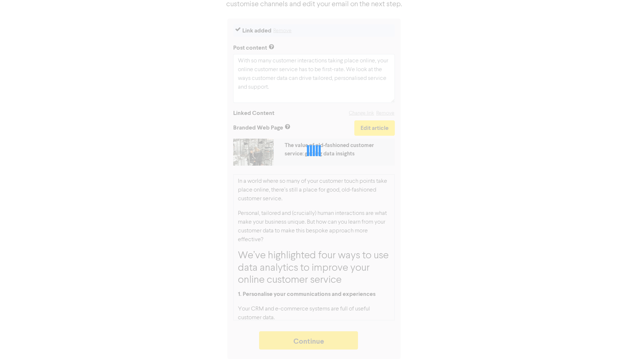
scroll to position [73, 0]
type textarea "x"
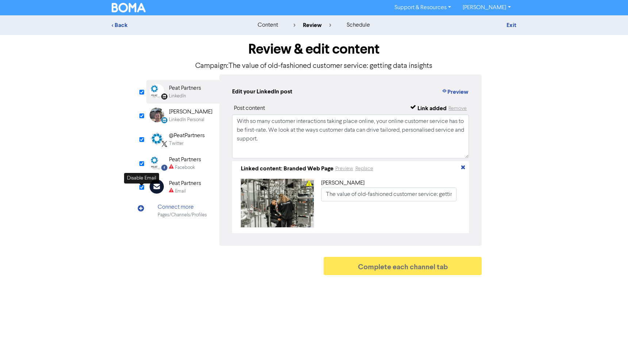
click at [143, 189] on input "checkbox" at bounding box center [141, 187] width 5 height 5
checkbox input "true"
type input "With so many customer interactions taking place online, your online customer se…"
checkbox input "false"
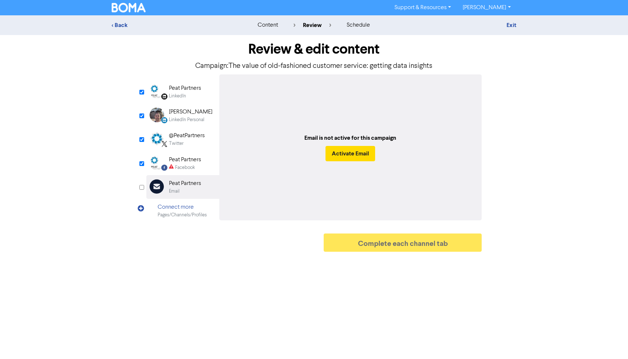
click at [182, 92] on div "Peat Partners" at bounding box center [185, 88] width 32 height 9
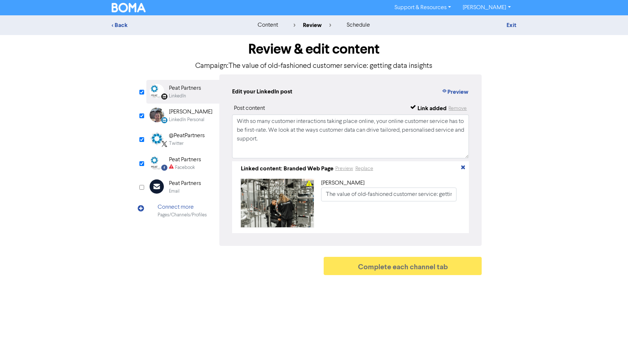
click at [182, 116] on div "LinkedIn Personal" at bounding box center [186, 119] width 35 height 7
click at [180, 142] on div "Twitter" at bounding box center [176, 143] width 15 height 7
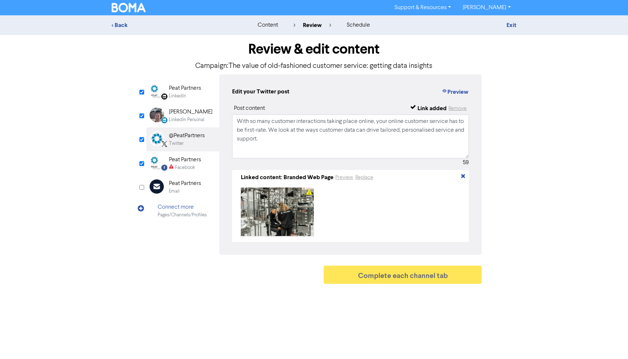
click at [182, 162] on div "Peat Partners" at bounding box center [185, 159] width 32 height 9
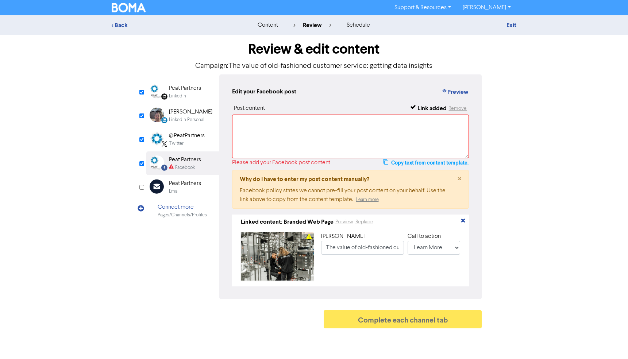
click at [410, 163] on button "Copy text from content template." at bounding box center [426, 162] width 86 height 9
click at [312, 125] on textarea at bounding box center [350, 137] width 237 height 44
paste textarea "With so many customer interactions taking place online, your online customer se…"
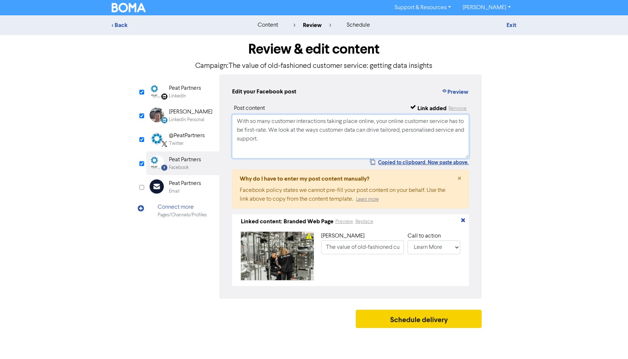
type textarea "With so many customer interactions taking place online, your online customer se…"
click at [423, 322] on button "Schedule delivery" at bounding box center [419, 319] width 126 height 18
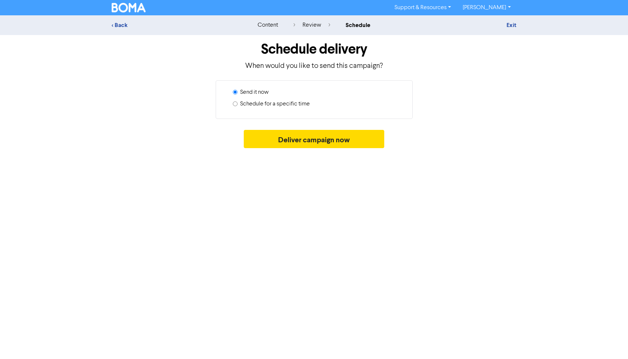
click at [271, 103] on label "Schedule for a specific time" at bounding box center [275, 104] width 70 height 9
click at [238, 103] on input "Schedule for a specific time" at bounding box center [235, 103] width 5 height 5
radio input "true"
radio input "false"
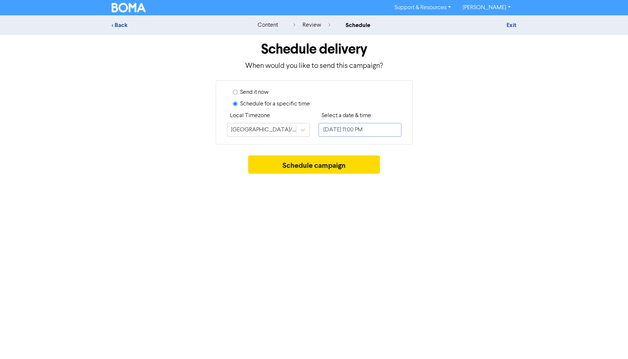
select select "9"
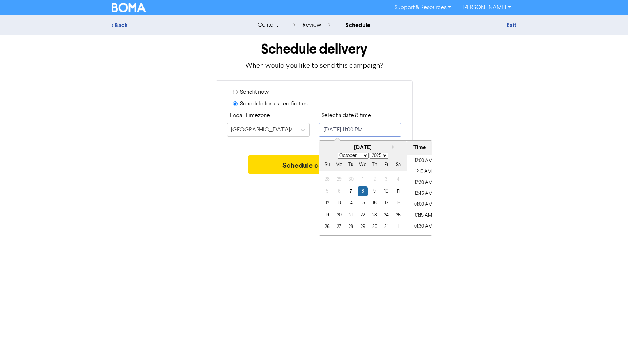
click at [339, 132] on input "[DATE] 11:00 PM" at bounding box center [360, 130] width 83 height 14
click at [401, 203] on div "18" at bounding box center [398, 203] width 10 height 10
click at [419, 164] on li "01:30 PM" at bounding box center [423, 165] width 33 height 11
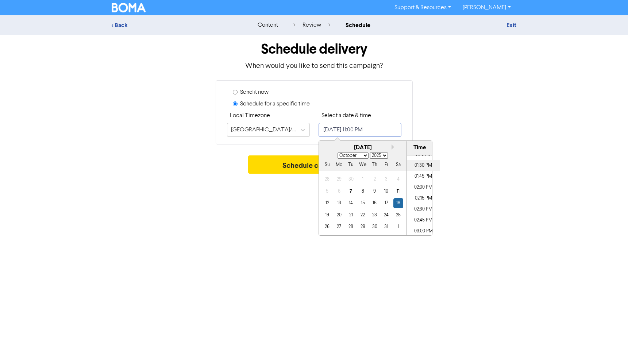
type input "[DATE] 1:30 PM"
click at [278, 169] on button "Schedule campaign" at bounding box center [314, 164] width 132 height 18
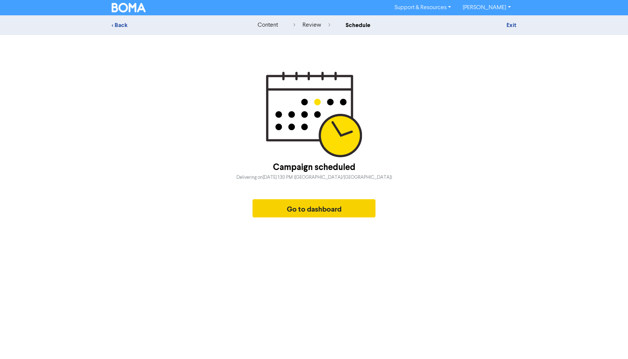
click at [307, 215] on button "Go to dashboard" at bounding box center [314, 208] width 123 height 18
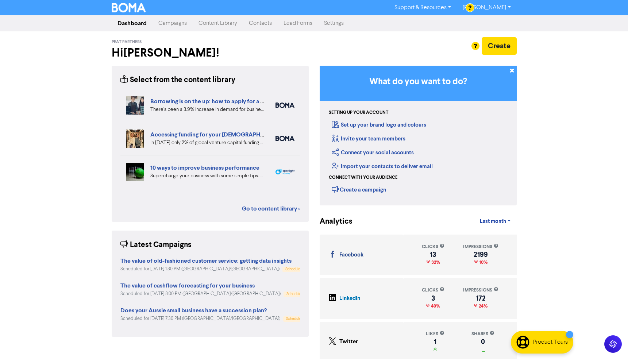
click at [211, 22] on link "Content Library" at bounding box center [218, 23] width 50 height 15
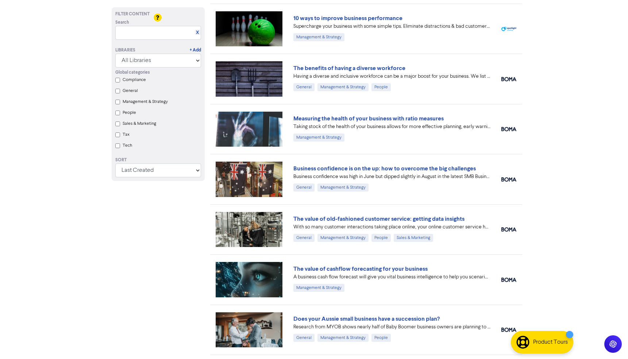
scroll to position [153, 0]
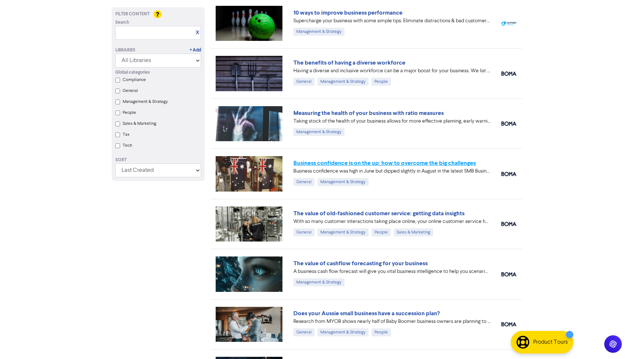
click at [393, 165] on link "Business confidence is on the up: how to overcome the big challenges" at bounding box center [384, 163] width 182 height 7
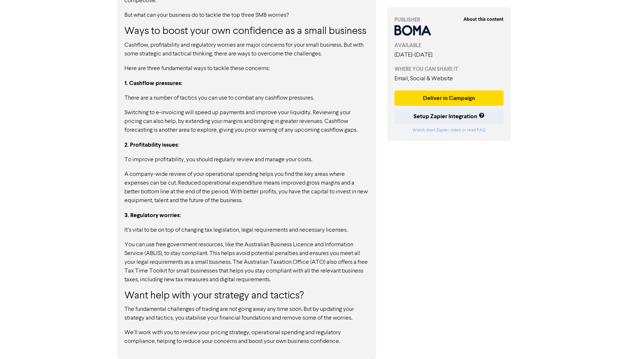
scroll to position [610, 0]
click at [437, 103] on button "Deliver in Campaign" at bounding box center [449, 98] width 109 height 15
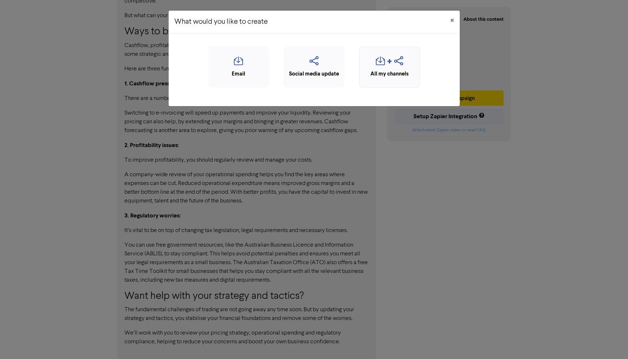
click at [398, 64] on icon "button" at bounding box center [398, 63] width 9 height 14
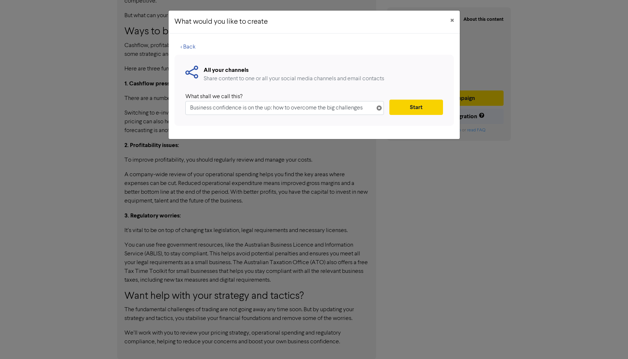
click at [406, 107] on button "Start" at bounding box center [415, 107] width 53 height 15
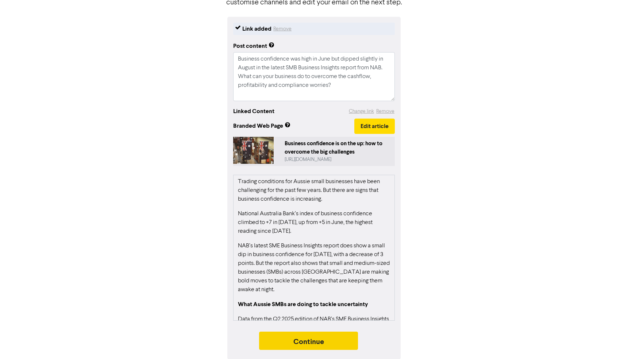
click at [319, 343] on button "Continue" at bounding box center [308, 341] width 99 height 18
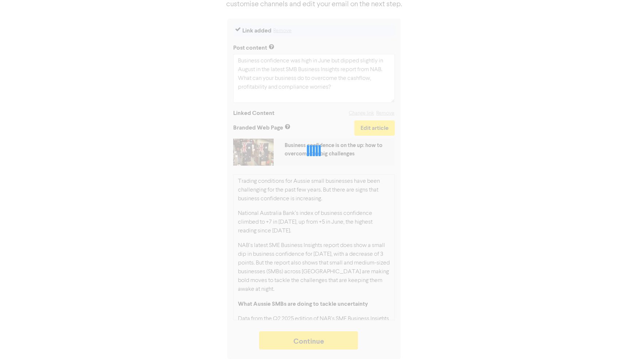
scroll to position [73, 0]
type textarea "x"
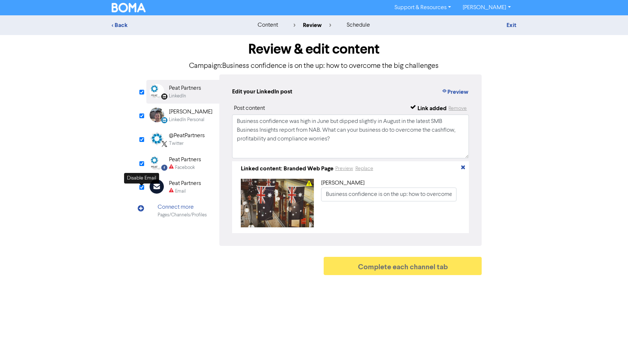
click at [141, 189] on input "checkbox" at bounding box center [141, 187] width 5 height 5
checkbox input "true"
type input "Business confidence was high in June but dipped slightly in August in the lates…"
checkbox input "false"
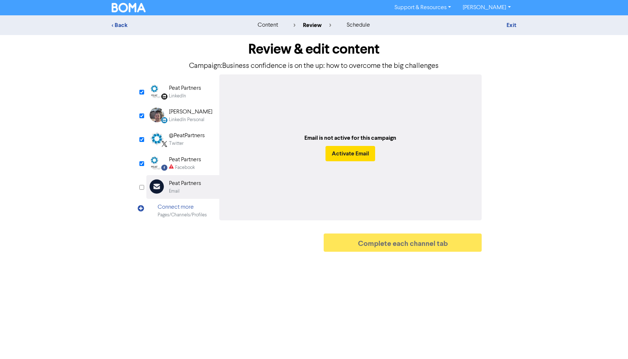
click at [181, 94] on div "LinkedIn" at bounding box center [177, 96] width 17 height 7
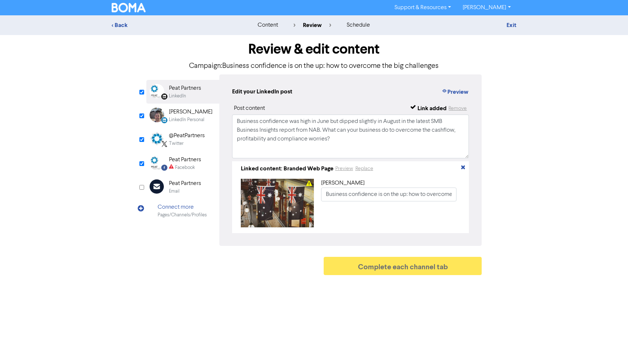
click at [184, 120] on div "LinkedIn Personal" at bounding box center [186, 119] width 35 height 7
click at [183, 141] on div "Twitter" at bounding box center [176, 143] width 15 height 7
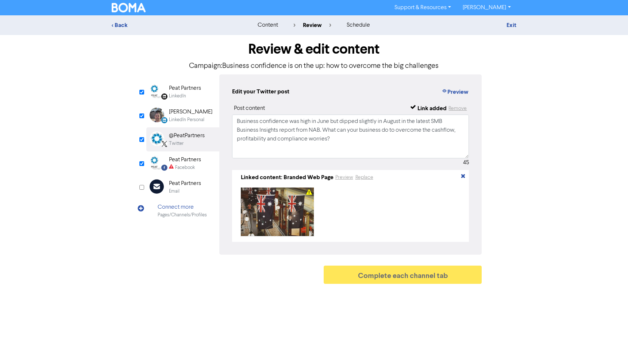
click at [184, 163] on div "Peat Partners" at bounding box center [185, 159] width 32 height 9
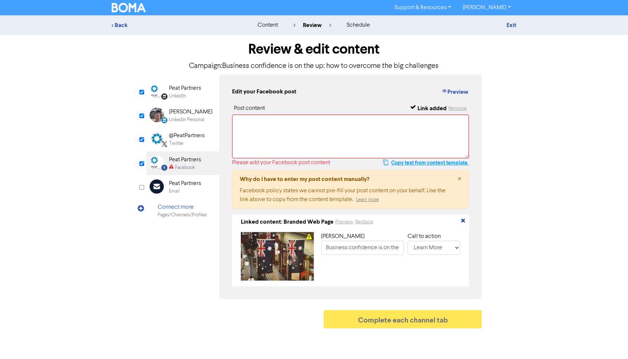
click at [401, 161] on button "Copy text from content template." at bounding box center [426, 162] width 86 height 9
click at [282, 134] on textarea at bounding box center [350, 137] width 237 height 44
paste textarea "Business confidence was high in June but dipped slightly in August in the lates…"
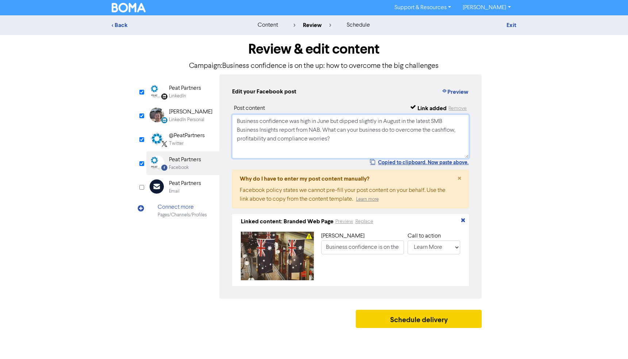
type textarea "Business confidence was high in June but dipped slightly in August in the lates…"
click at [427, 318] on button "Schedule delivery" at bounding box center [419, 319] width 126 height 18
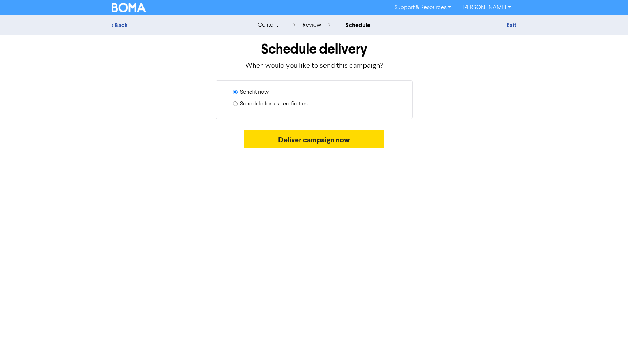
click at [297, 104] on label "Schedule for a specific time" at bounding box center [275, 104] width 70 height 9
click at [238, 104] on input "Schedule for a specific time" at bounding box center [235, 103] width 5 height 5
radio input "true"
radio input "false"
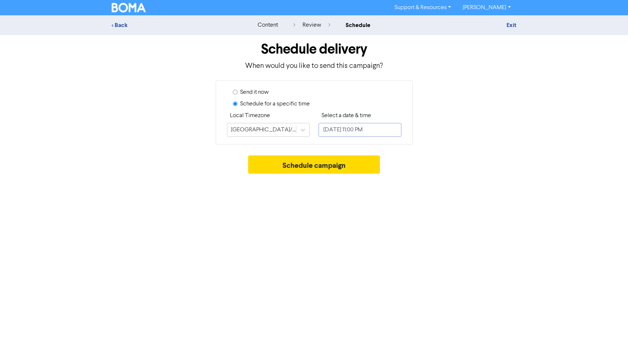
click at [341, 126] on input "[DATE] 11:00 PM" at bounding box center [360, 130] width 83 height 14
select select "9"
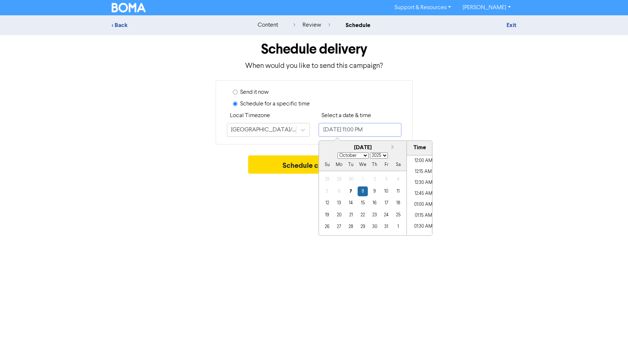
scroll to position [972, 0]
click at [338, 213] on div "20" at bounding box center [339, 215] width 10 height 10
click at [422, 185] on li "07:00 PM" at bounding box center [423, 184] width 33 height 11
type input "[DATE] 7:00 PM"
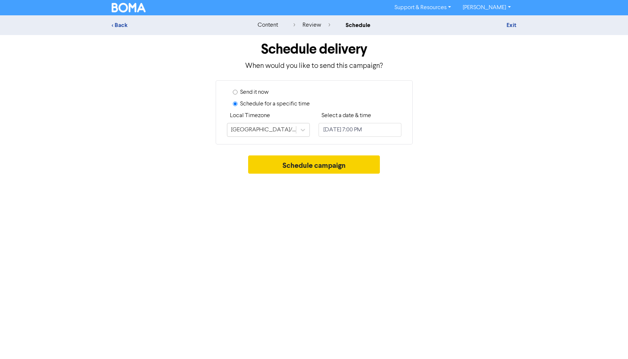
click at [282, 163] on button "Schedule campaign" at bounding box center [314, 164] width 132 height 18
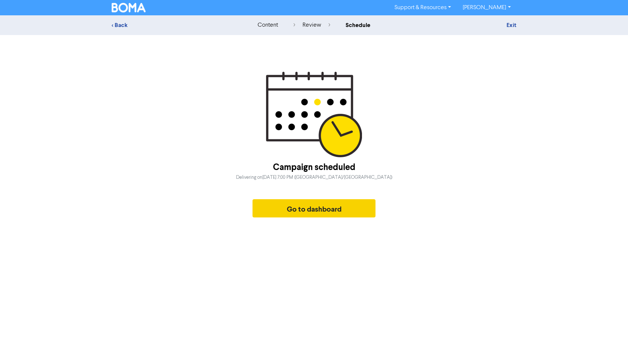
click at [296, 211] on button "Go to dashboard" at bounding box center [314, 208] width 123 height 18
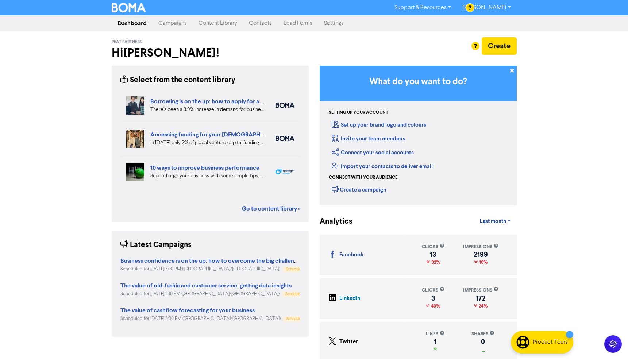
click at [218, 23] on link "Content Library" at bounding box center [218, 23] width 50 height 15
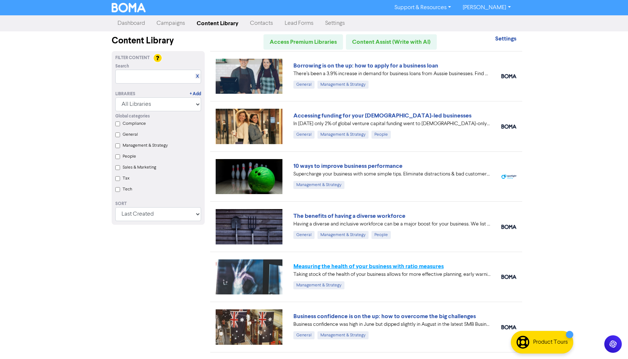
click at [388, 266] on link "Measuring the health of your business with ratio measures" at bounding box center [368, 266] width 150 height 7
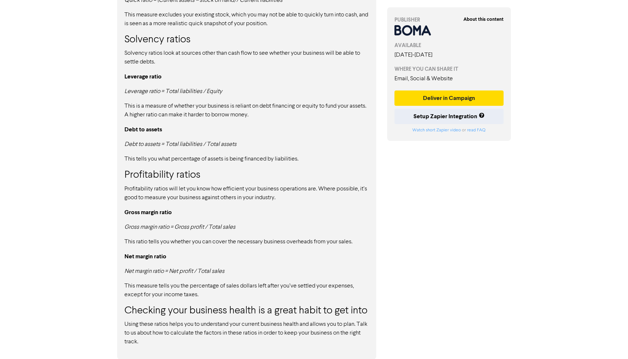
scroll to position [611, 0]
click at [439, 99] on button "Deliver in Campaign" at bounding box center [449, 98] width 109 height 15
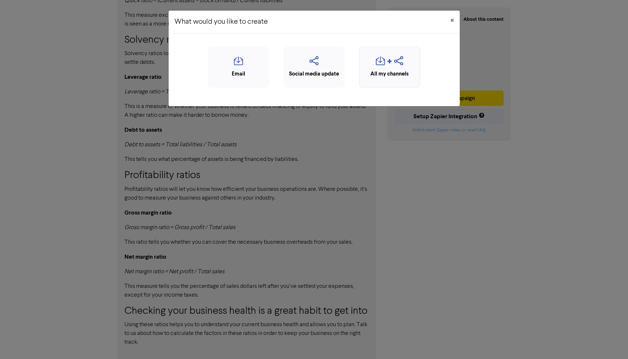
click at [405, 64] on div "button" at bounding box center [389, 63] width 53 height 14
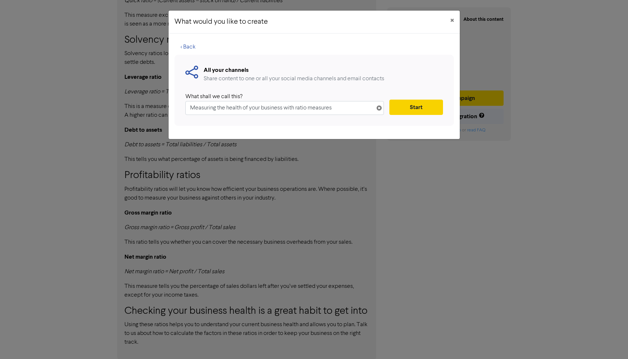
click at [417, 108] on button "Start" at bounding box center [415, 107] width 53 height 15
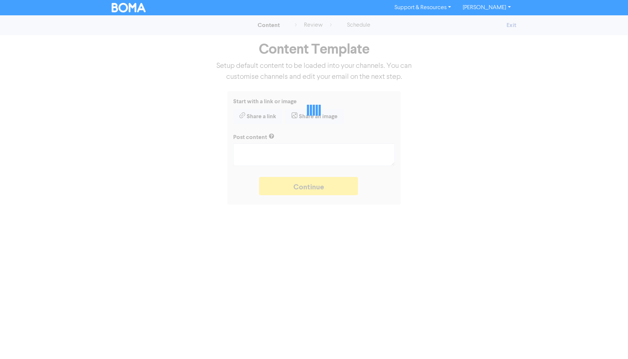
type textarea "x"
type textarea "Taking stock of the health of your business allows for more effective planning,…"
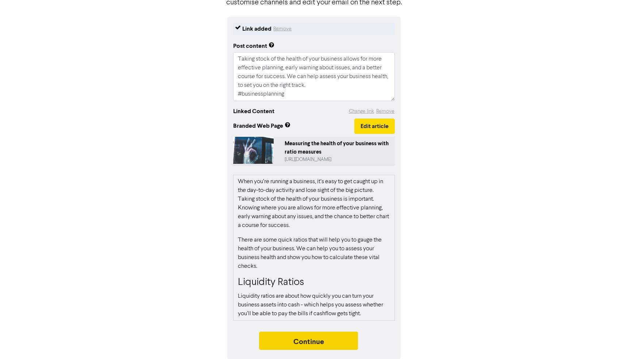
click at [326, 342] on button "Continue" at bounding box center [308, 341] width 99 height 18
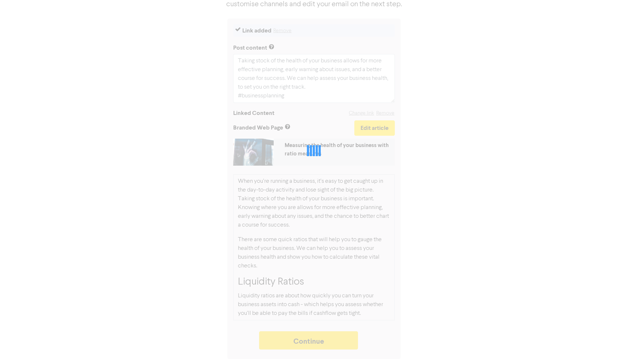
scroll to position [73, 0]
type textarea "x"
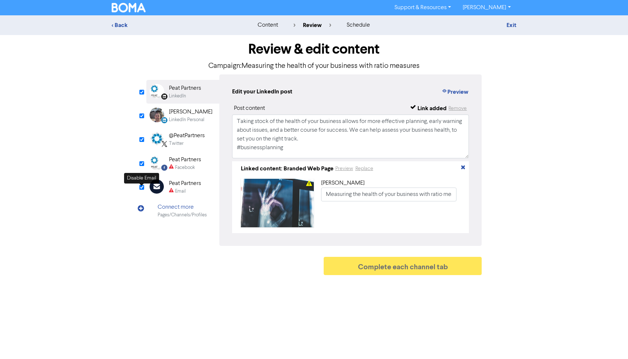
click at [143, 188] on input "checkbox" at bounding box center [141, 187] width 5 height 5
checkbox input "true"
type input "Taking stock of the health of your business allows for more effective planning,…"
checkbox input "false"
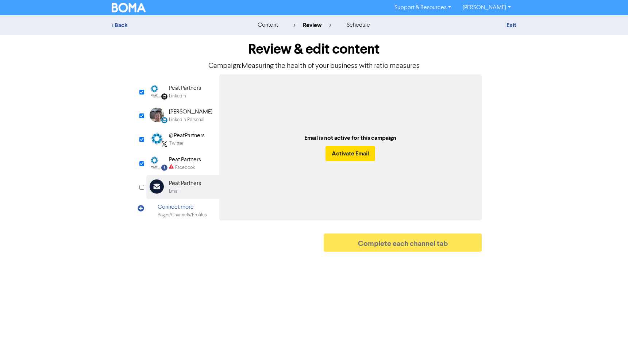
click at [175, 93] on div "LinkedIn" at bounding box center [177, 96] width 17 height 7
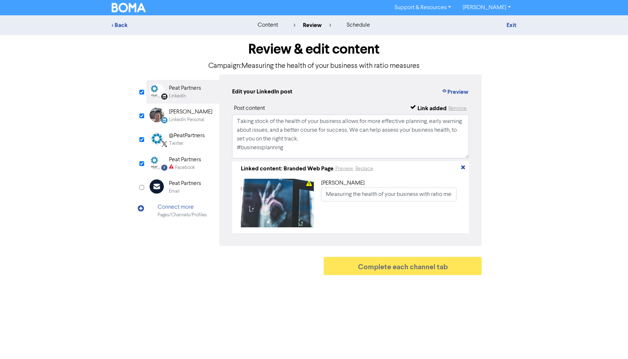
click at [182, 115] on div "[PERSON_NAME]" at bounding box center [190, 112] width 43 height 9
click at [185, 140] on div "@PeatPartners" at bounding box center [187, 135] width 36 height 9
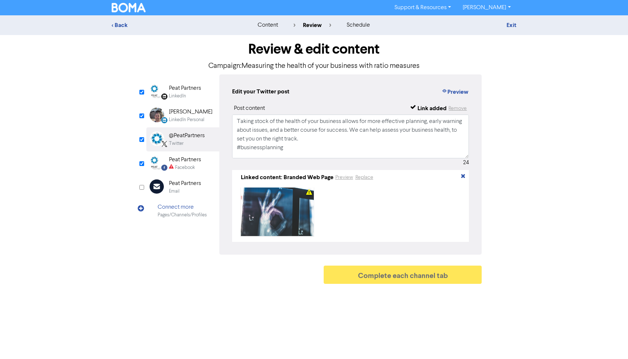
click at [187, 160] on div "Peat Partners" at bounding box center [185, 159] width 32 height 9
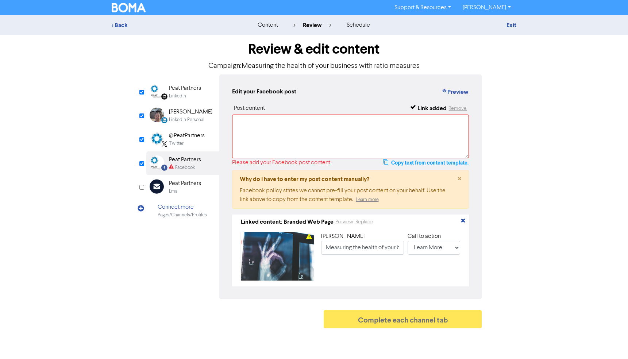
click at [412, 163] on button "Copy text from content template." at bounding box center [426, 162] width 86 height 9
click at [301, 138] on textarea at bounding box center [350, 137] width 237 height 44
paste textarea "Taking stock of the health of your business allows for more effective planning,…"
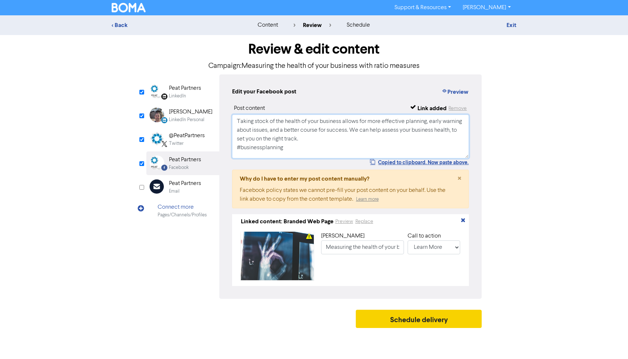
type textarea "Taking stock of the health of your business allows for more effective planning,…"
click at [416, 319] on button "Schedule delivery" at bounding box center [419, 319] width 126 height 18
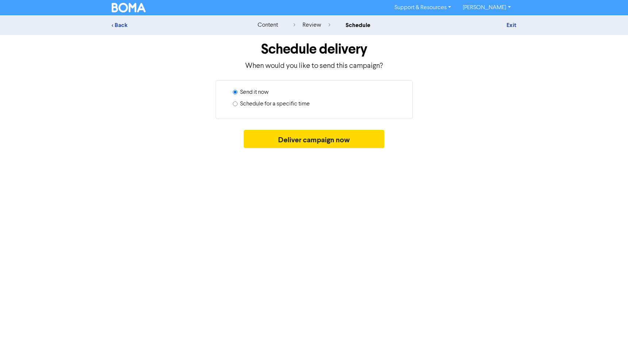
click at [303, 101] on label "Schedule for a specific time" at bounding box center [275, 104] width 70 height 9
click at [238, 101] on input "Schedule for a specific time" at bounding box center [235, 103] width 5 height 5
radio input "true"
radio input "false"
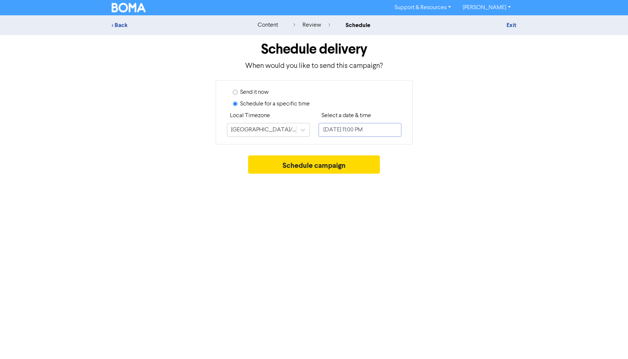
select select "9"
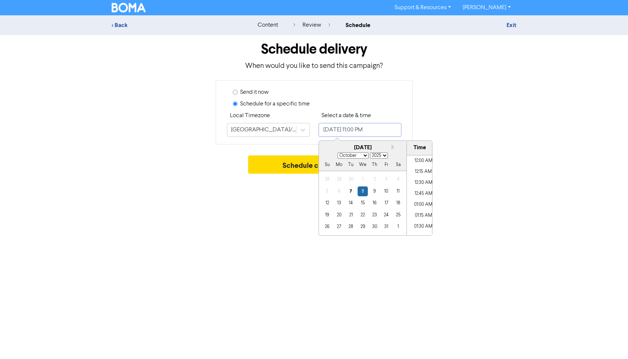
click at [345, 123] on input "[DATE] 11:00 PM" at bounding box center [360, 130] width 83 height 14
click at [364, 213] on div "22" at bounding box center [363, 215] width 10 height 10
click at [418, 157] on li "05:00 PM" at bounding box center [423, 159] width 33 height 11
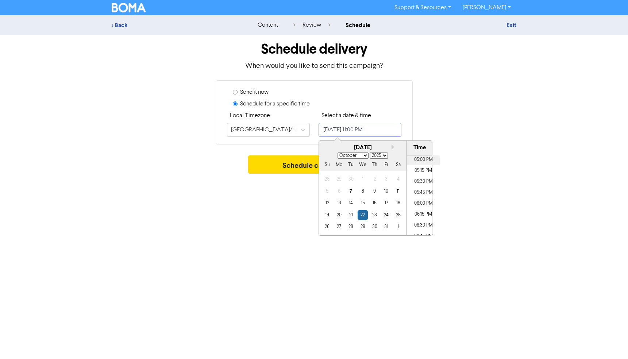
type input "[DATE] 5:00 PM"
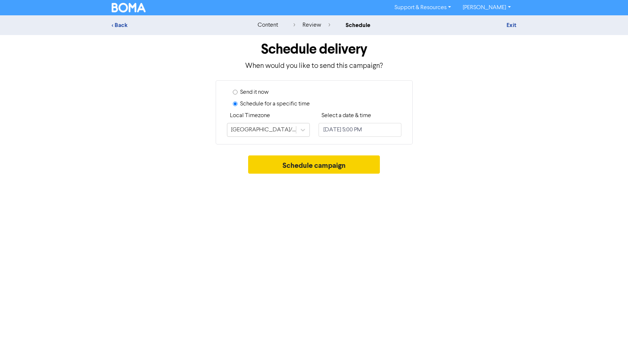
click at [287, 160] on button "Schedule campaign" at bounding box center [314, 164] width 132 height 18
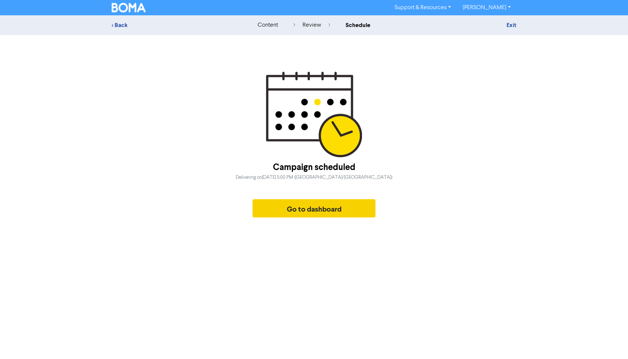
click at [308, 210] on button "Go to dashboard" at bounding box center [314, 208] width 123 height 18
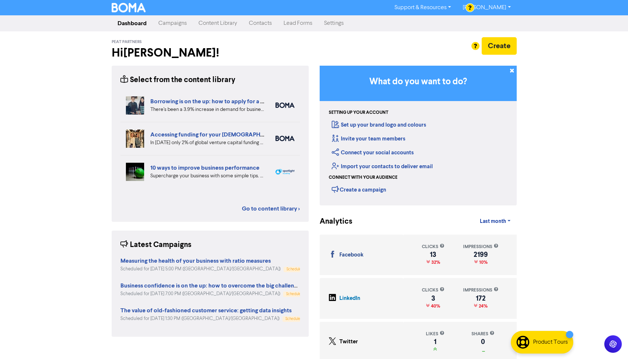
click at [173, 22] on link "Campaigns" at bounding box center [173, 23] width 40 height 15
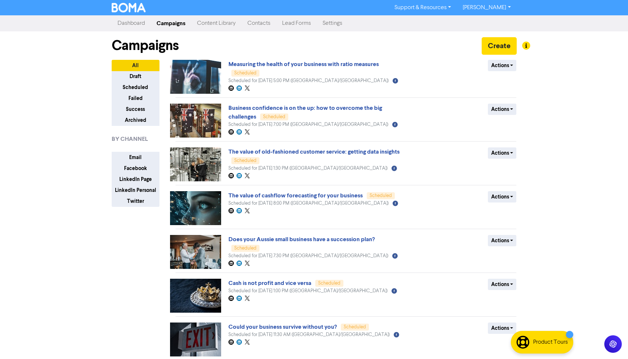
click at [216, 22] on link "Content Library" at bounding box center [216, 23] width 50 height 15
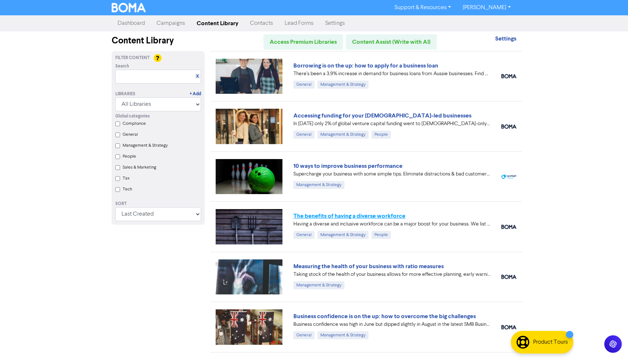
click at [370, 214] on link "The benefits of having a diverse workforce" at bounding box center [349, 215] width 112 height 7
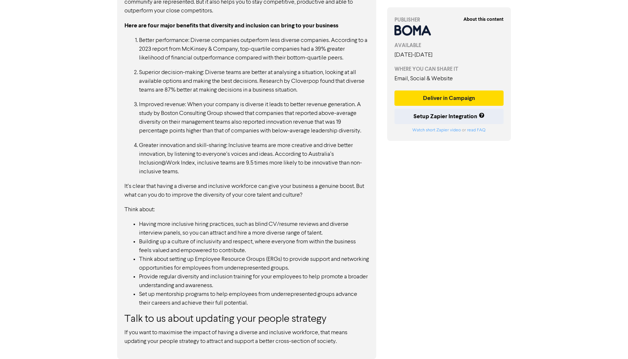
scroll to position [545, 0]
click at [441, 101] on button "Deliver in Campaign" at bounding box center [449, 98] width 109 height 15
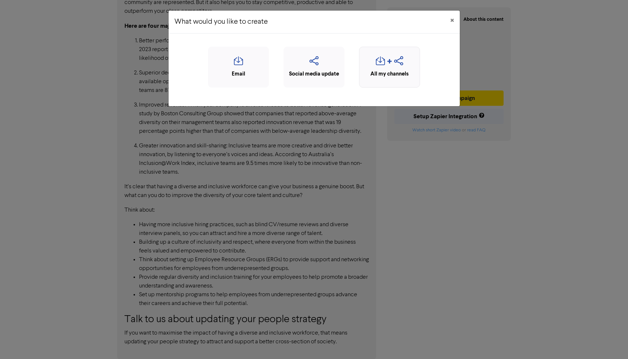
click at [389, 62] on icon "button" at bounding box center [389, 63] width 5 height 9
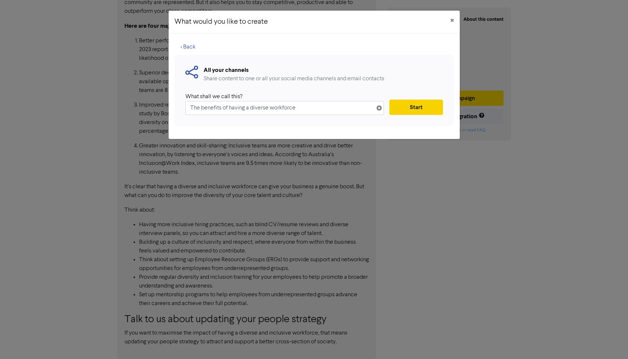
click at [424, 106] on button "Start" at bounding box center [415, 107] width 53 height 15
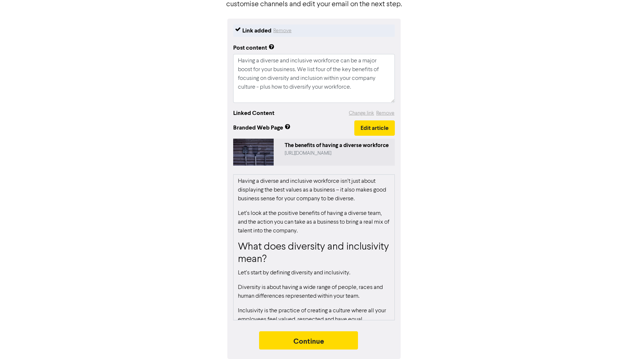
scroll to position [73, 0]
click at [310, 335] on button "Continue" at bounding box center [308, 340] width 99 height 18
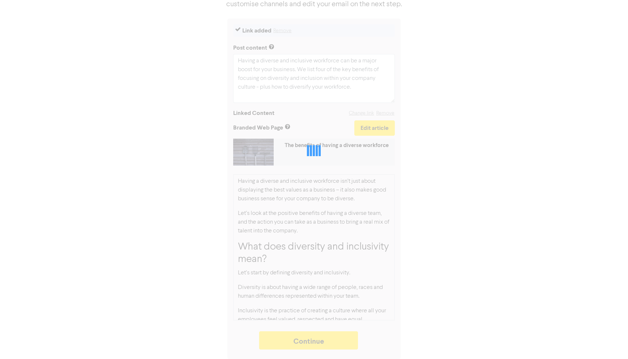
type textarea "x"
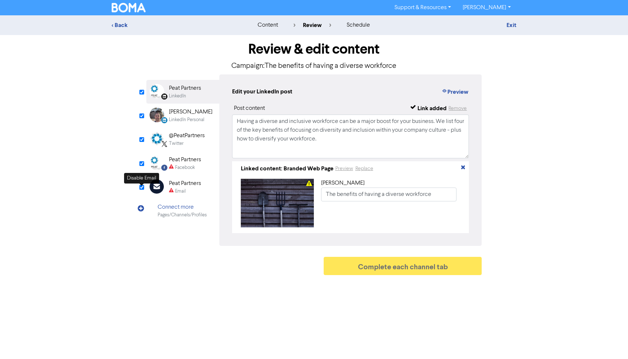
click at [139, 189] on input "checkbox" at bounding box center [141, 187] width 5 height 5
checkbox input "true"
type input "Having a diverse and inclusive workforce can be a major boost for your business…"
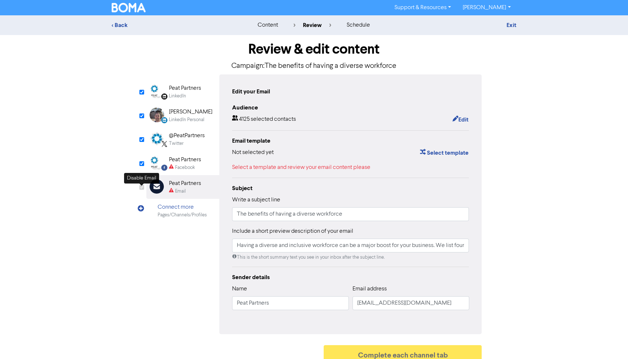
checkbox input "false"
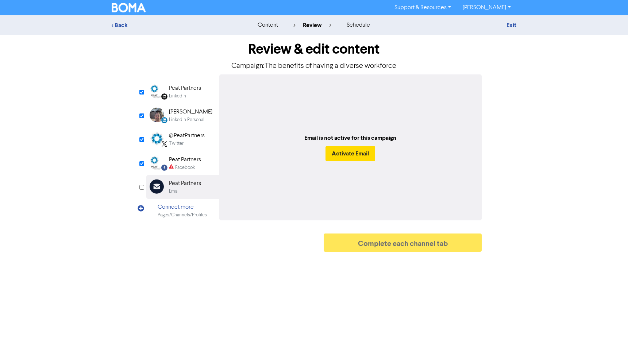
click at [174, 87] on div "Peat Partners" at bounding box center [185, 88] width 32 height 9
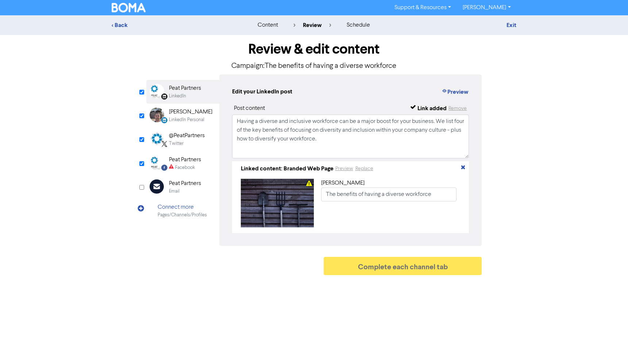
click at [182, 115] on div "[PERSON_NAME]" at bounding box center [190, 112] width 43 height 9
click at [182, 147] on div "@PeatPartners Twitter" at bounding box center [182, 139] width 73 height 24
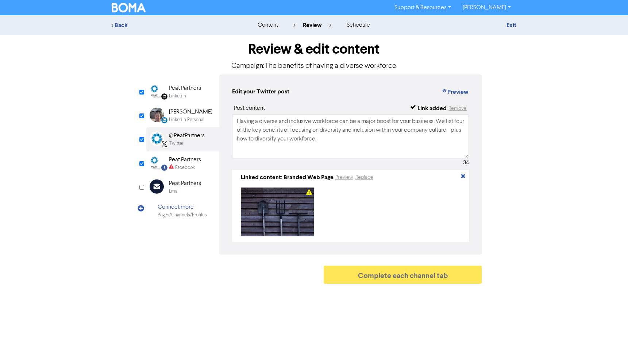
click at [185, 162] on div "Peat Partners" at bounding box center [185, 159] width 32 height 9
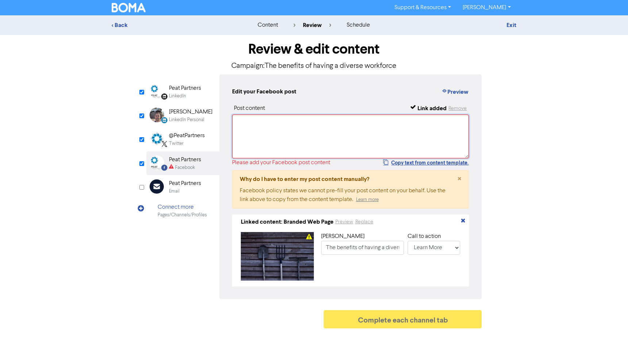
click at [409, 158] on textarea at bounding box center [350, 137] width 237 height 44
click at [409, 161] on button "Copy text from content template." at bounding box center [426, 162] width 86 height 9
click at [250, 126] on textarea at bounding box center [350, 137] width 237 height 44
paste textarea "Having a diverse and inclusive workforce can be a major boost for your business…"
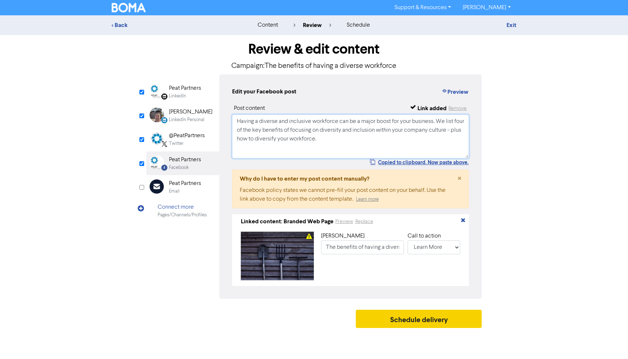
type textarea "Having a diverse and inclusive workforce can be a major boost for your business…"
click at [414, 325] on button "Schedule delivery" at bounding box center [419, 319] width 126 height 18
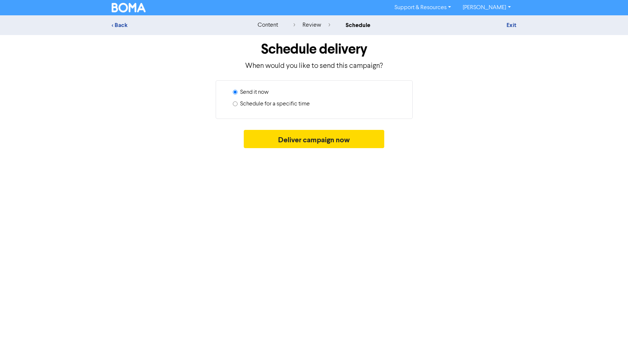
click at [242, 99] on div "Send it now" at bounding box center [317, 94] width 169 height 12
click at [247, 101] on label "Schedule for a specific time" at bounding box center [275, 104] width 70 height 9
click at [238, 101] on input "Schedule for a specific time" at bounding box center [235, 103] width 5 height 5
radio input "true"
radio input "false"
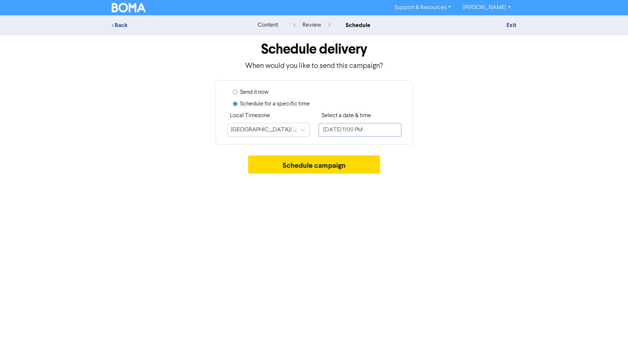
select select "9"
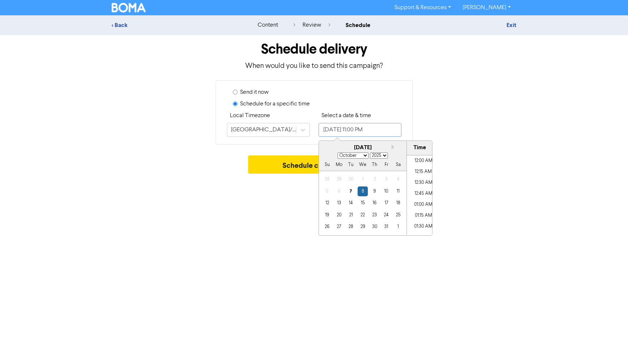
click at [353, 130] on input "[DATE] 11:00 PM" at bounding box center [360, 130] width 83 height 14
click at [387, 214] on div "24" at bounding box center [386, 215] width 10 height 10
click at [419, 160] on li "08:00 PM" at bounding box center [423, 160] width 33 height 11
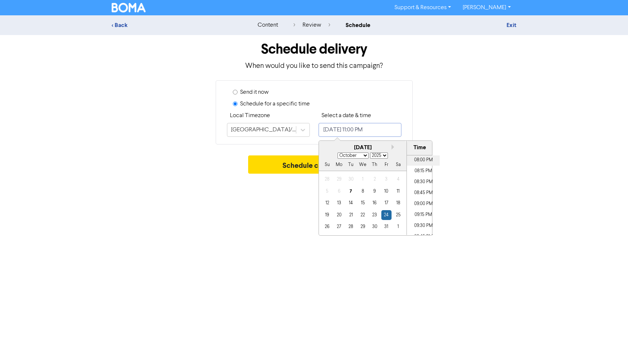
type input "[DATE] 8:00 PM"
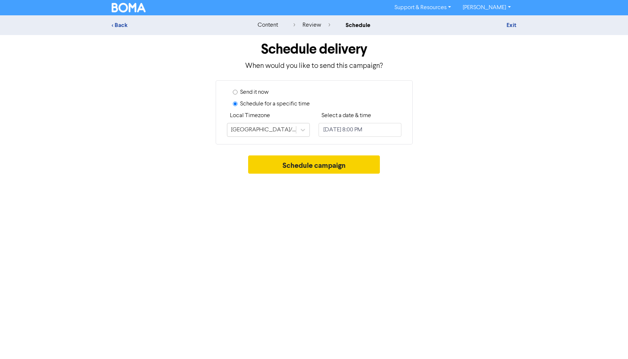
click at [296, 165] on button "Schedule campaign" at bounding box center [314, 164] width 132 height 18
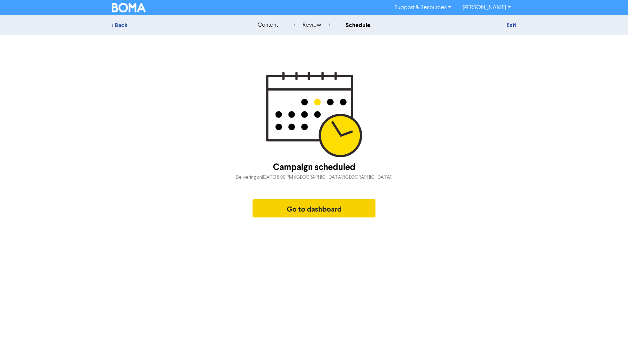
click at [306, 206] on button "Go to dashboard" at bounding box center [314, 208] width 123 height 18
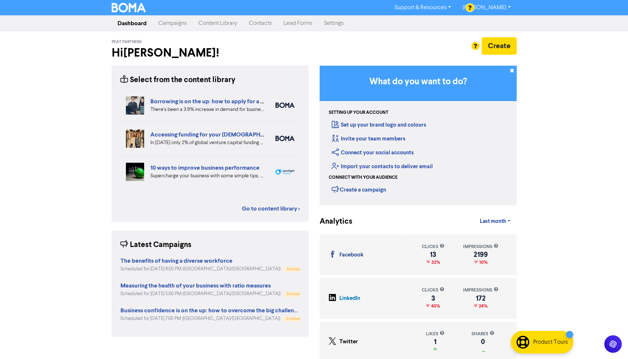
click at [173, 21] on link "Campaigns" at bounding box center [173, 23] width 40 height 15
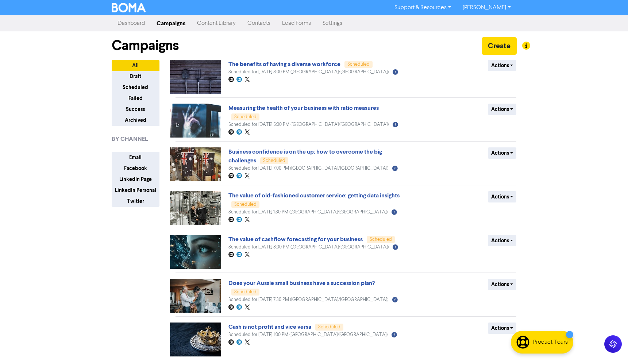
click at [215, 23] on link "Content Library" at bounding box center [216, 23] width 50 height 15
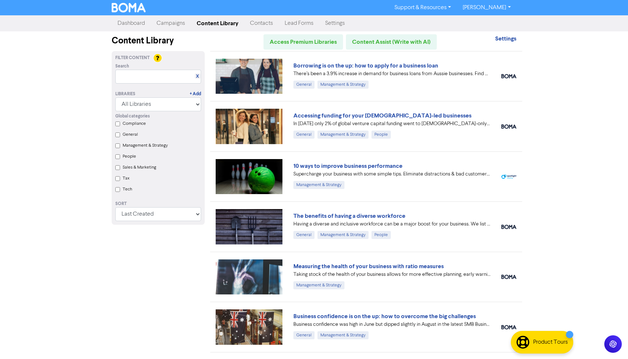
click at [169, 26] on link "Campaigns" at bounding box center [171, 23] width 40 height 15
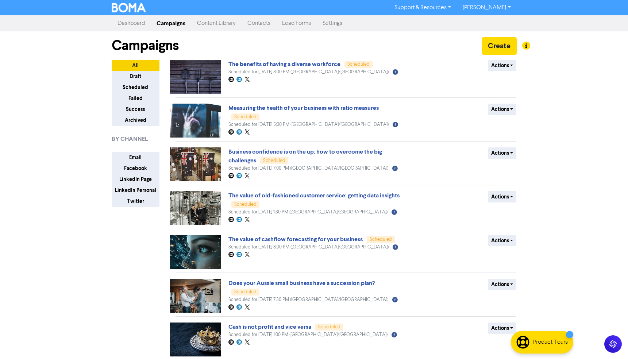
click at [489, 5] on link "[PERSON_NAME]" at bounding box center [486, 8] width 59 height 12
click at [487, 23] on button "Log Out" at bounding box center [486, 22] width 58 height 9
